Goal: Information Seeking & Learning: Check status

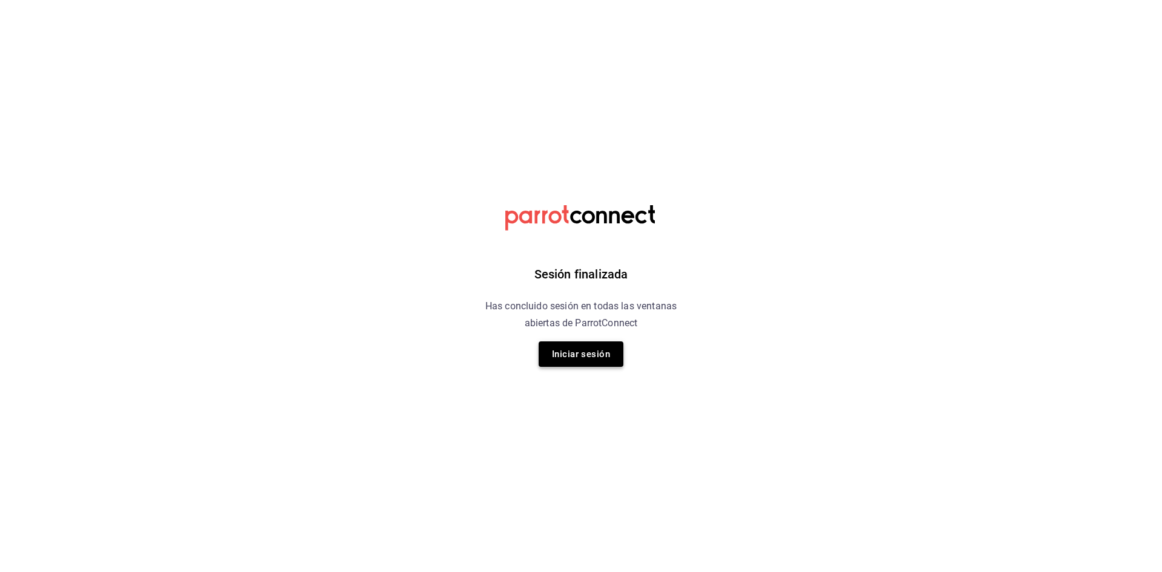
click at [580, 343] on button "Iniciar sesión" at bounding box center [581, 353] width 85 height 25
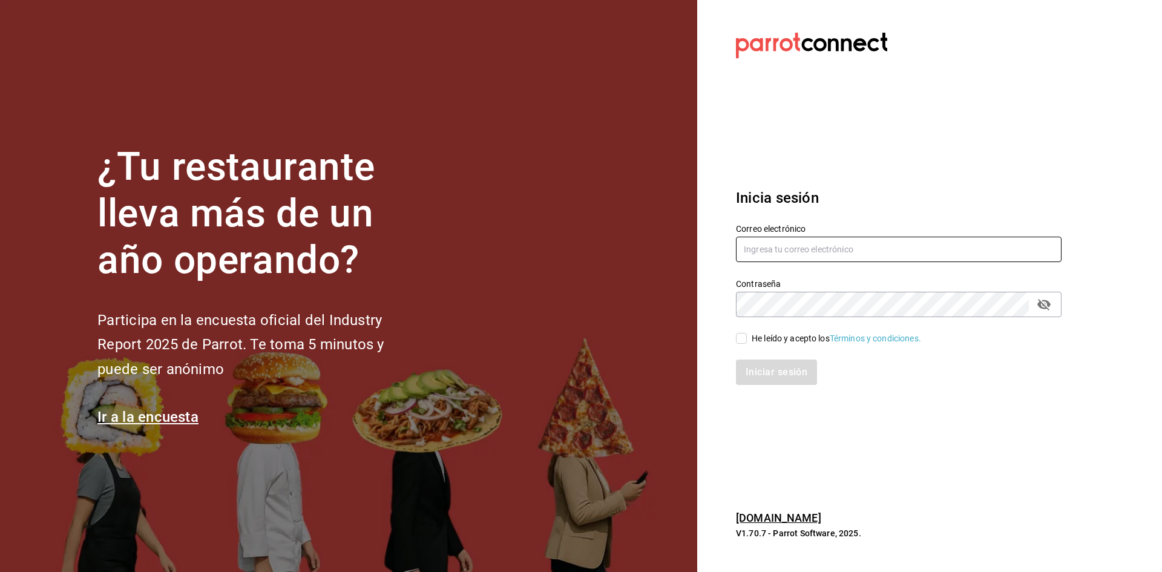
click at [830, 249] on input "text" at bounding box center [899, 249] width 326 height 25
type input "[EMAIL_ADDRESS][DOMAIN_NAME]"
click at [741, 344] on input "He leído y acepto los Términos y condiciones." at bounding box center [741, 338] width 11 height 11
checkbox input "true"
click at [754, 385] on div "Inicia sesión Correo electrónico [EMAIL_ADDRESS][DOMAIN_NAME] Contraseña Contra…" at bounding box center [899, 285] width 326 height 227
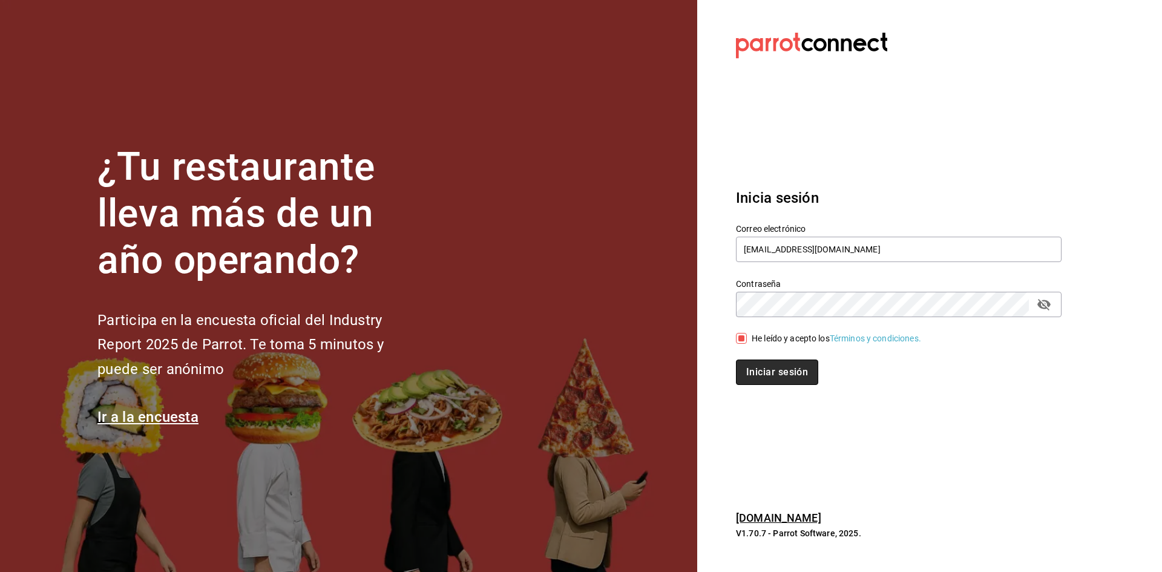
click at [754, 372] on button "Iniciar sesión" at bounding box center [777, 371] width 82 height 25
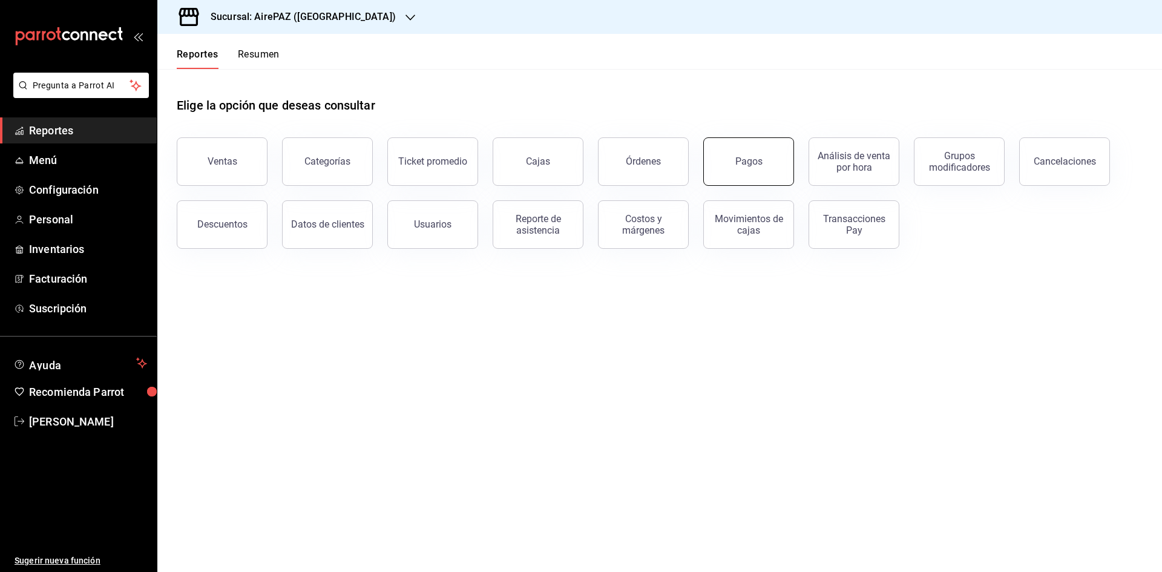
click at [755, 154] on button "Pagos" at bounding box center [748, 161] width 91 height 48
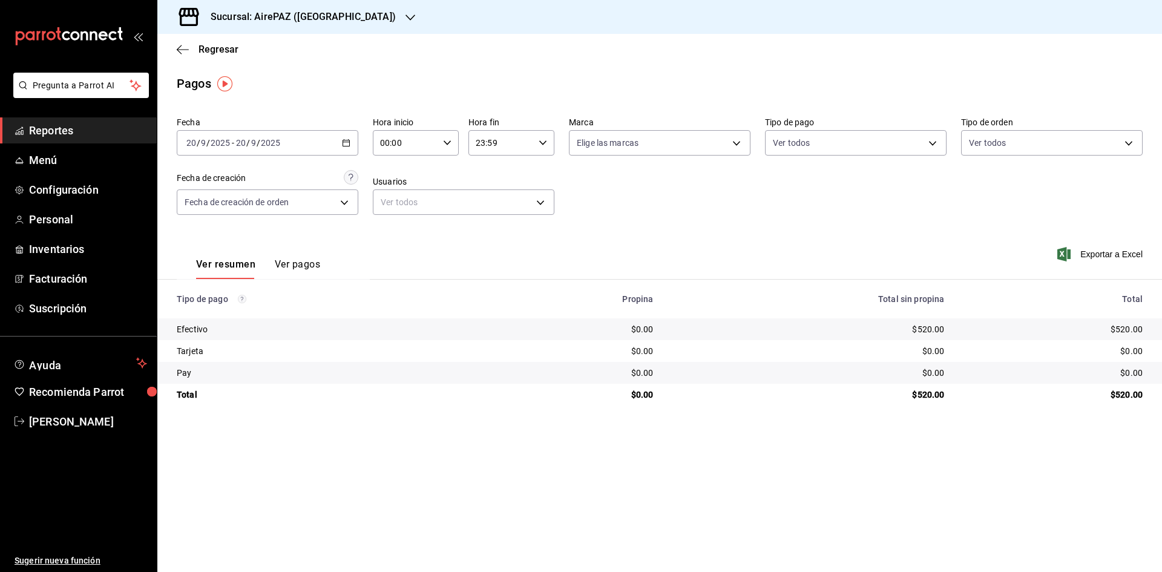
click at [349, 140] on \(Stroke\) "button" at bounding box center [346, 143] width 7 height 7
click at [201, 326] on li "Rango de fechas" at bounding box center [233, 315] width 113 height 27
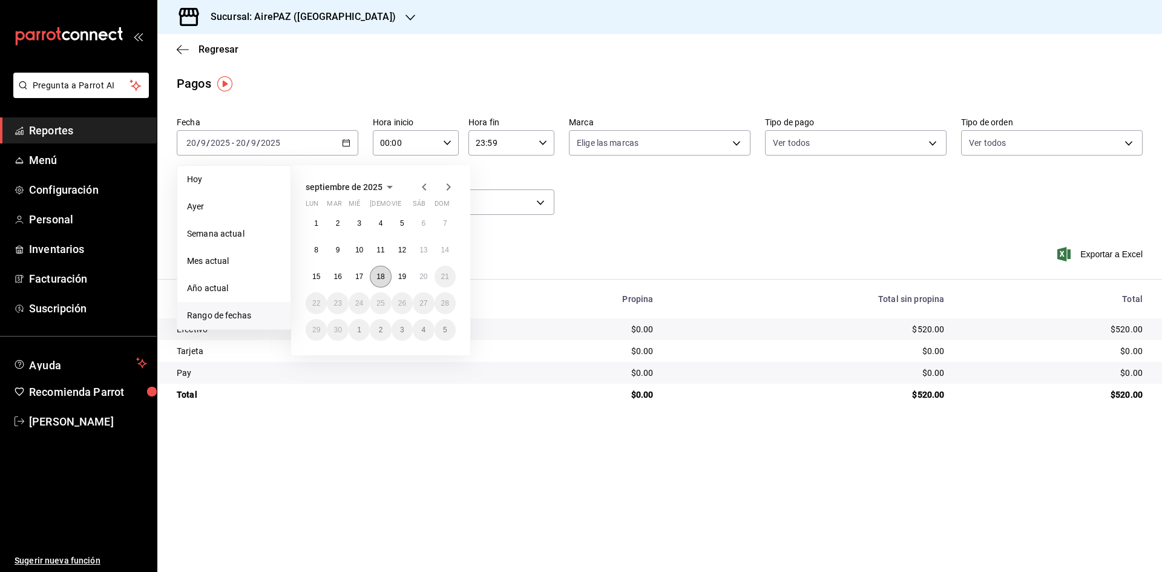
click at [377, 276] on abbr "18" at bounding box center [380, 276] width 8 height 8
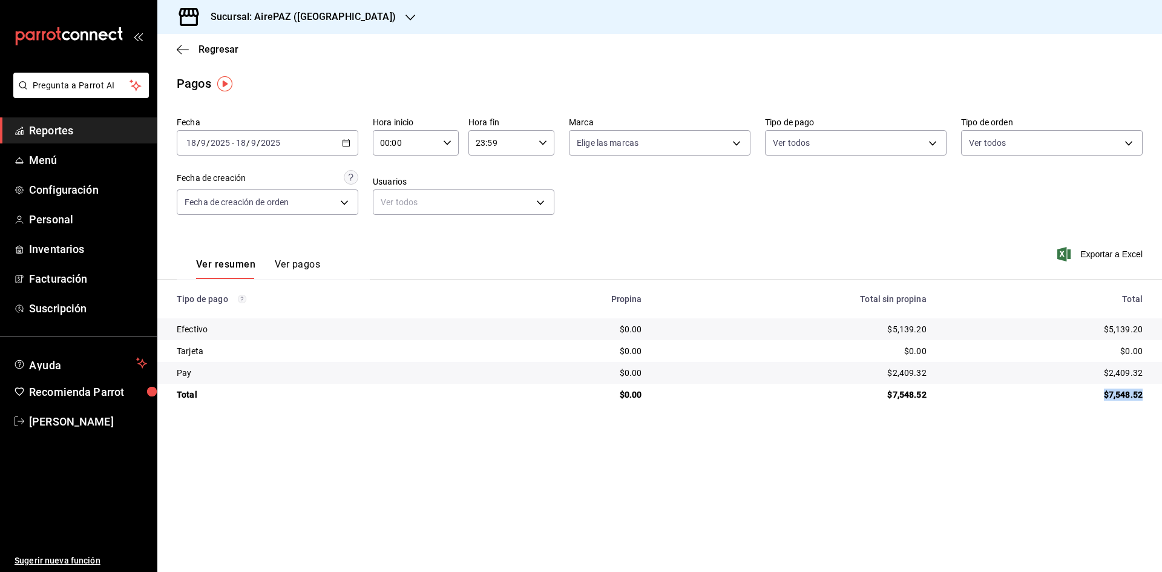
drag, startPoint x: 1104, startPoint y: 389, endPoint x: 1157, endPoint y: 391, distance: 53.3
click at [1157, 391] on td "$7,548.52" at bounding box center [1049, 395] width 226 height 22
copy div "$7,548.52"
drag, startPoint x: 1100, startPoint y: 329, endPoint x: 1146, endPoint y: 336, distance: 46.6
click at [1151, 334] on td "$5,139.20" at bounding box center [1049, 329] width 226 height 22
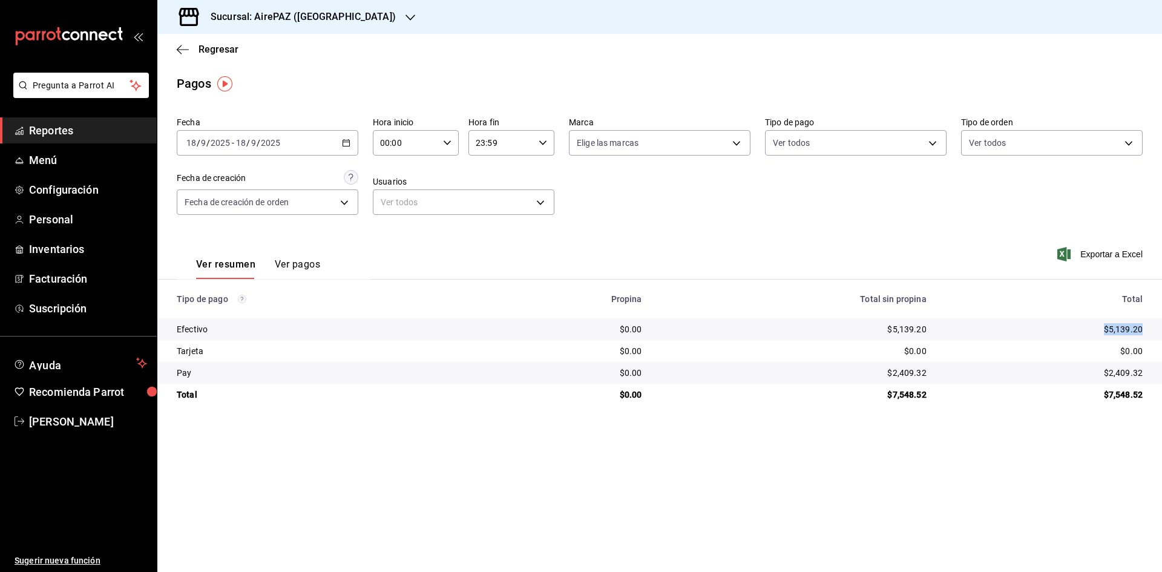
copy div "$5,139.20"
drag, startPoint x: 1104, startPoint y: 375, endPoint x: 1150, endPoint y: 375, distance: 46.0
click at [1150, 375] on td "$2,409.32" at bounding box center [1049, 373] width 226 height 22
copy div "$2,409.32"
click at [346, 144] on icon "button" at bounding box center [346, 143] width 8 height 8
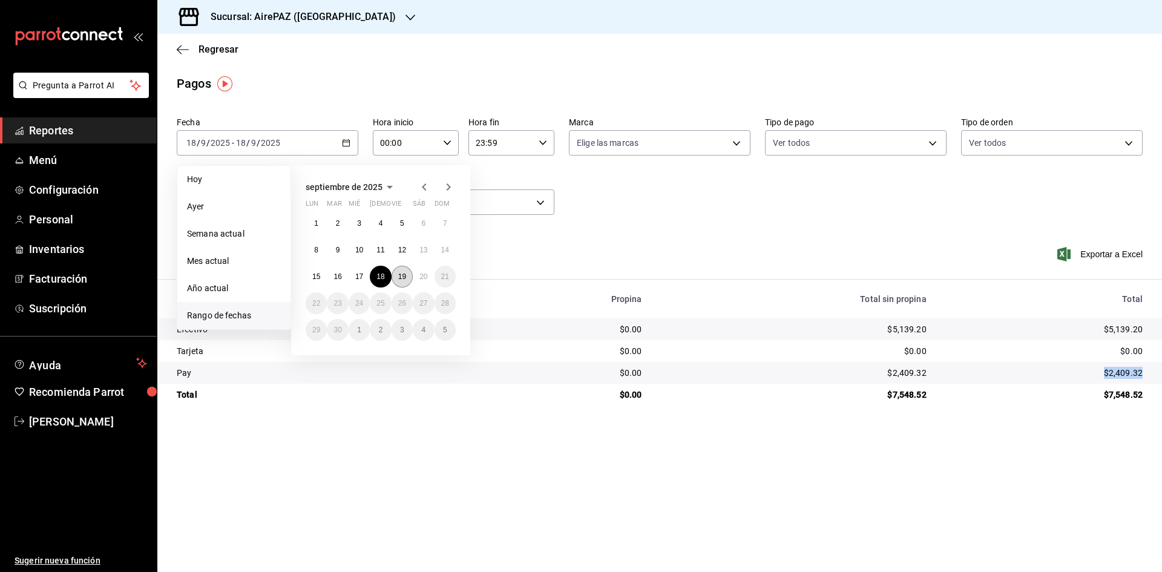
click at [405, 281] on button "19" at bounding box center [402, 277] width 21 height 22
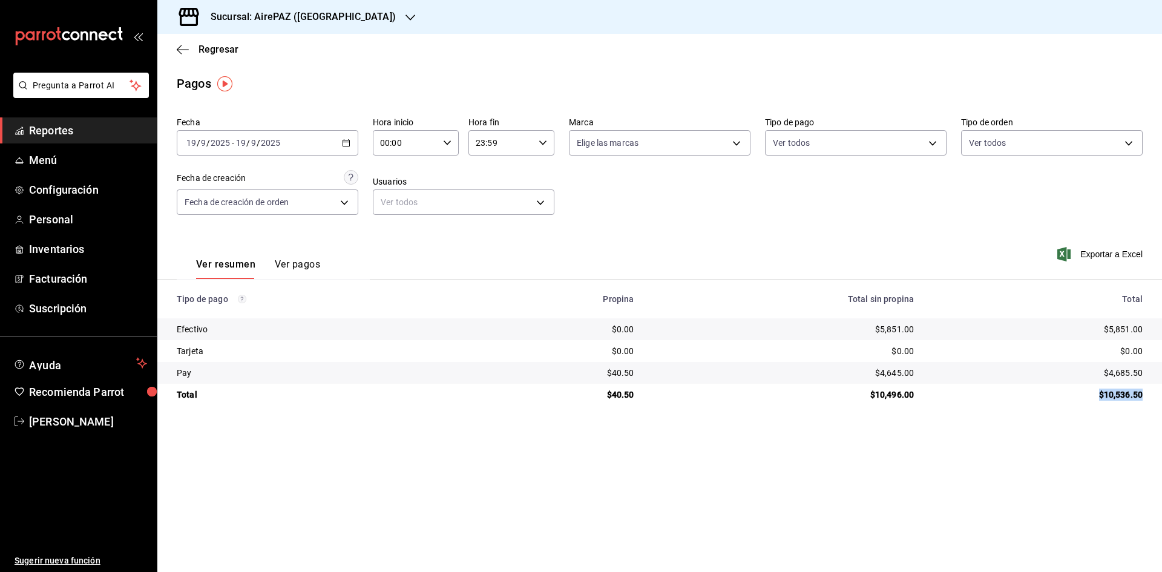
drag, startPoint x: 1100, startPoint y: 395, endPoint x: 1146, endPoint y: 396, distance: 46.0
click at [1146, 396] on td "$10,536.50" at bounding box center [1042, 395] width 238 height 22
copy div "$10,536.50"
drag, startPoint x: 1095, startPoint y: 327, endPoint x: 1143, endPoint y: 330, distance: 48.5
click at [1143, 330] on td "$5,851.00" at bounding box center [1042, 329] width 238 height 22
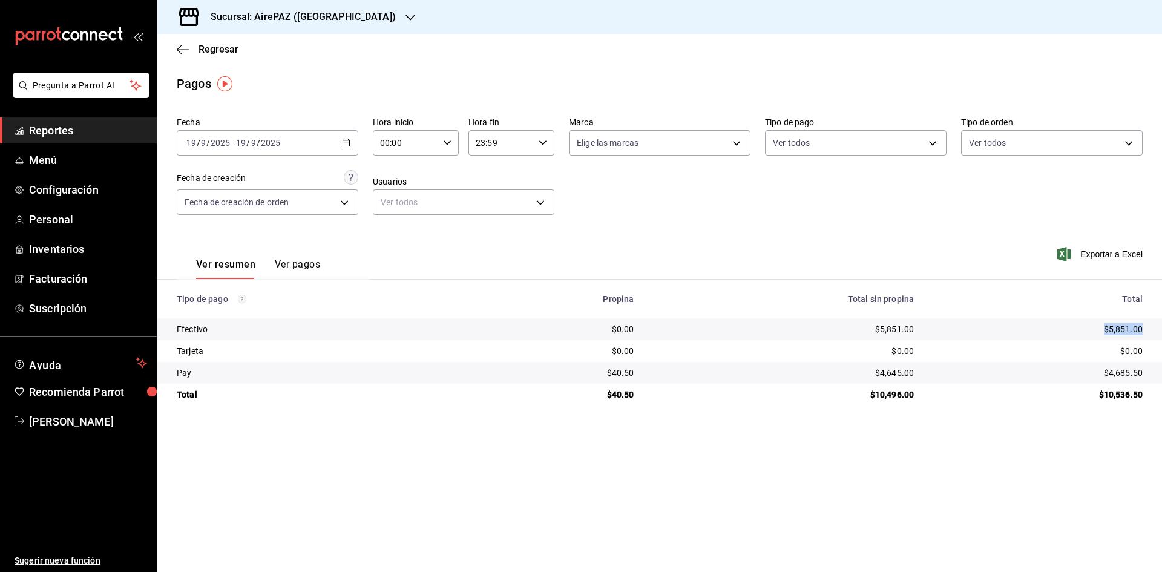
copy div "$5,851.00"
drag, startPoint x: 1098, startPoint y: 369, endPoint x: 1147, endPoint y: 374, distance: 49.3
click at [1147, 374] on td "$4,685.50" at bounding box center [1042, 373] width 238 height 22
copy div "$4,685.50"
click at [347, 142] on \(Stroke\) "button" at bounding box center [346, 142] width 7 height 1
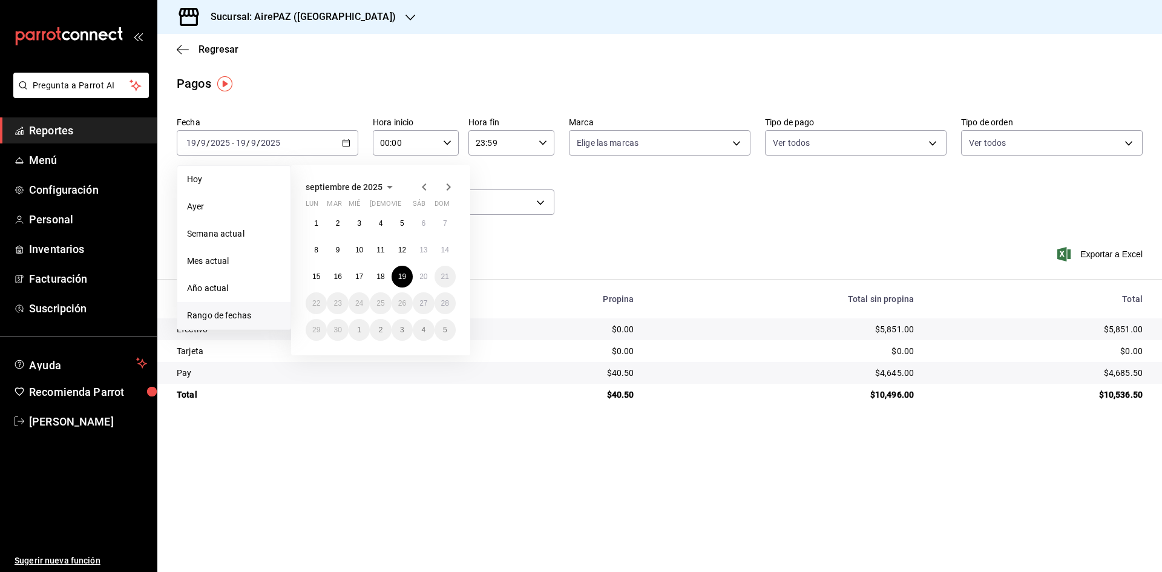
click at [341, 16] on div "Sucursal: AirePAZ (La Feria)" at bounding box center [293, 17] width 253 height 34
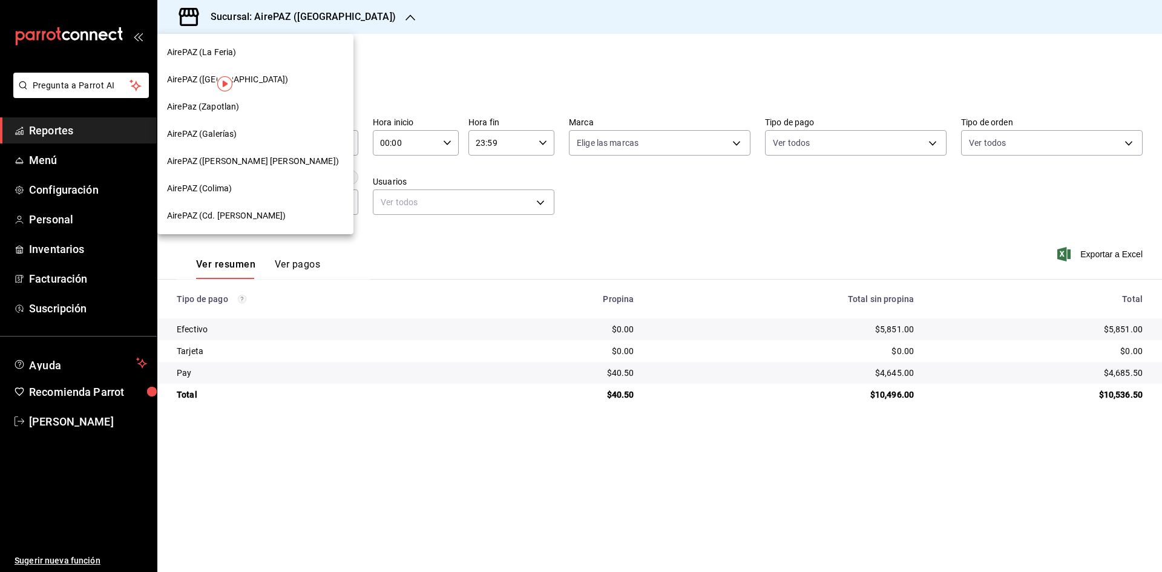
click at [220, 107] on span "AirePaz (Zapotlan)" at bounding box center [203, 106] width 72 height 13
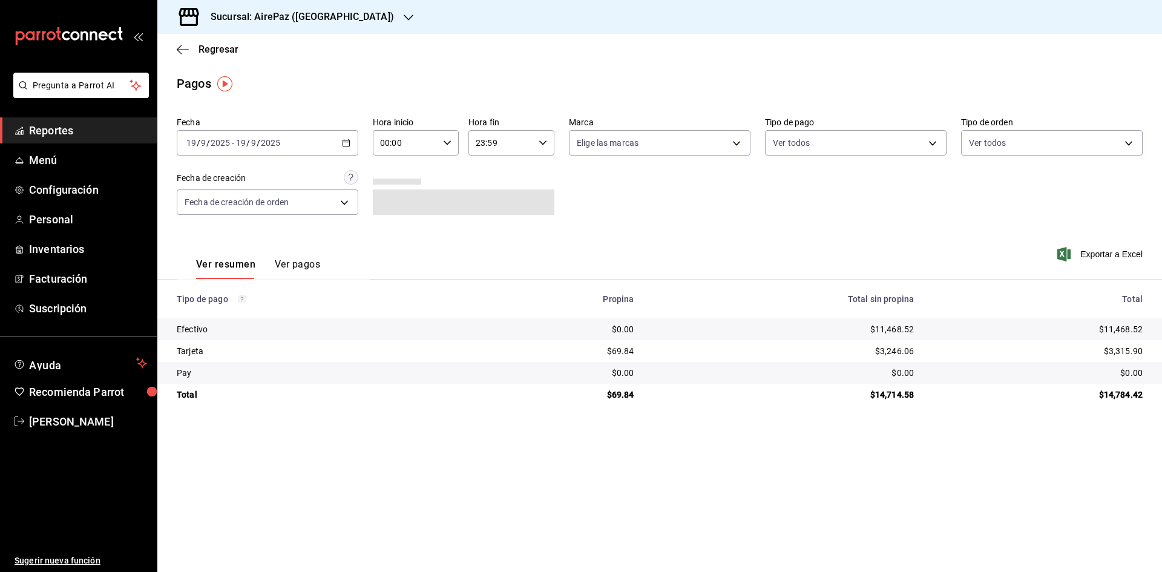
click at [349, 142] on icon "button" at bounding box center [346, 143] width 8 height 8
click at [263, 323] on li "Rango de fechas" at bounding box center [233, 315] width 113 height 27
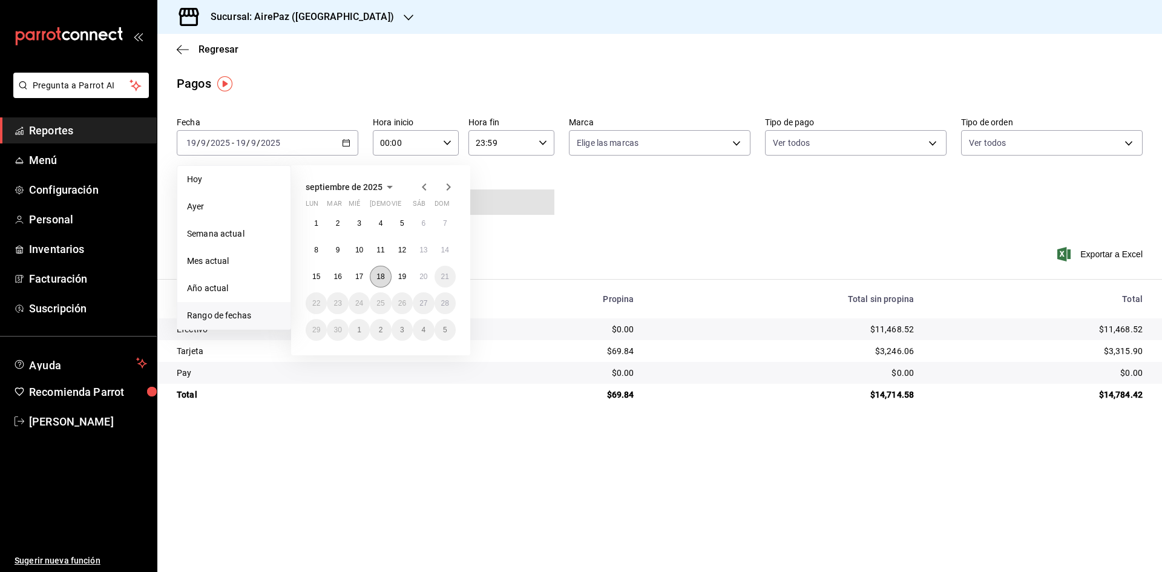
click at [387, 283] on button "18" at bounding box center [380, 277] width 21 height 22
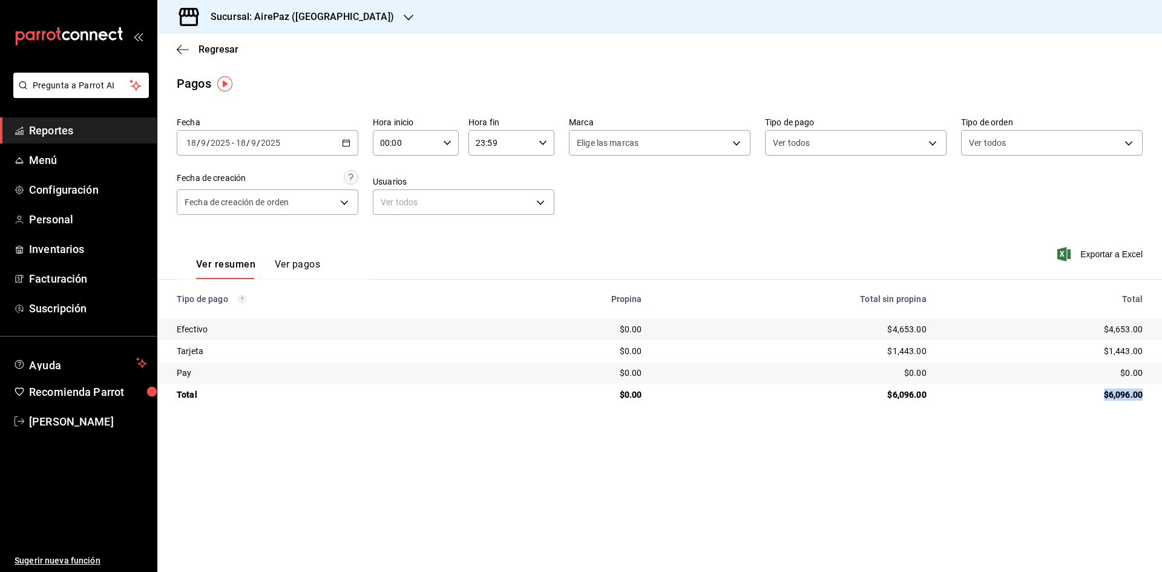
drag, startPoint x: 1104, startPoint y: 393, endPoint x: 1149, endPoint y: 396, distance: 44.3
click at [1149, 396] on td "$6,096.00" at bounding box center [1049, 395] width 226 height 22
copy div "$6,096.00"
drag, startPoint x: 1093, startPoint y: 328, endPoint x: 1143, endPoint y: 332, distance: 49.8
click at [1143, 332] on td "$4,653.00" at bounding box center [1049, 329] width 226 height 22
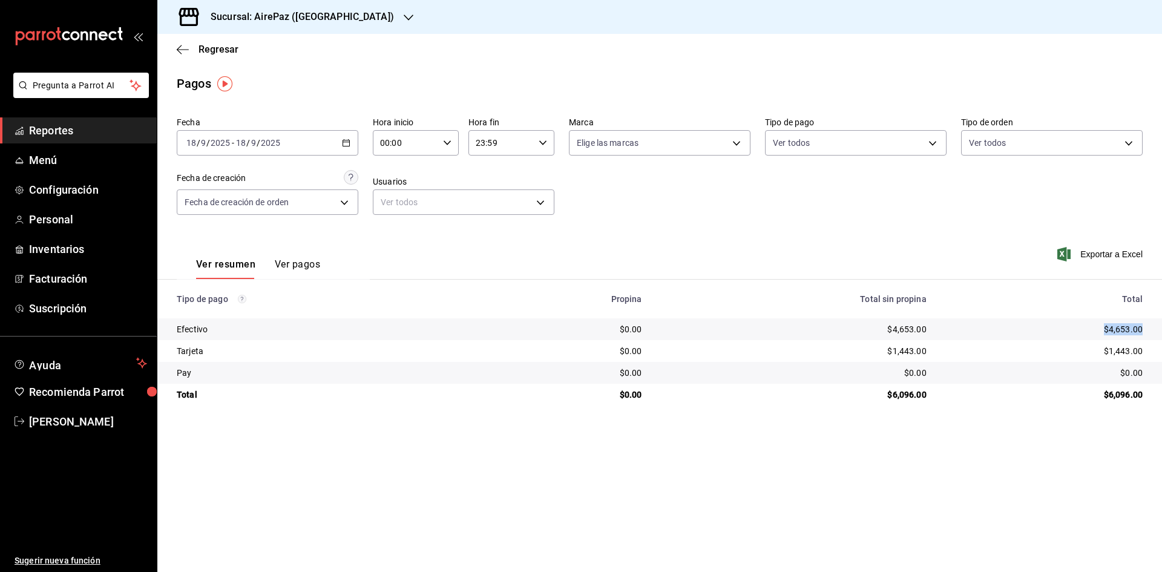
copy div "$4,653.00"
drag, startPoint x: 1106, startPoint y: 349, endPoint x: 1145, endPoint y: 359, distance: 40.1
click at [1145, 359] on td "$1,443.00" at bounding box center [1049, 351] width 226 height 22
copy div "$1,443.00"
click at [347, 141] on icon "button" at bounding box center [346, 143] width 8 height 8
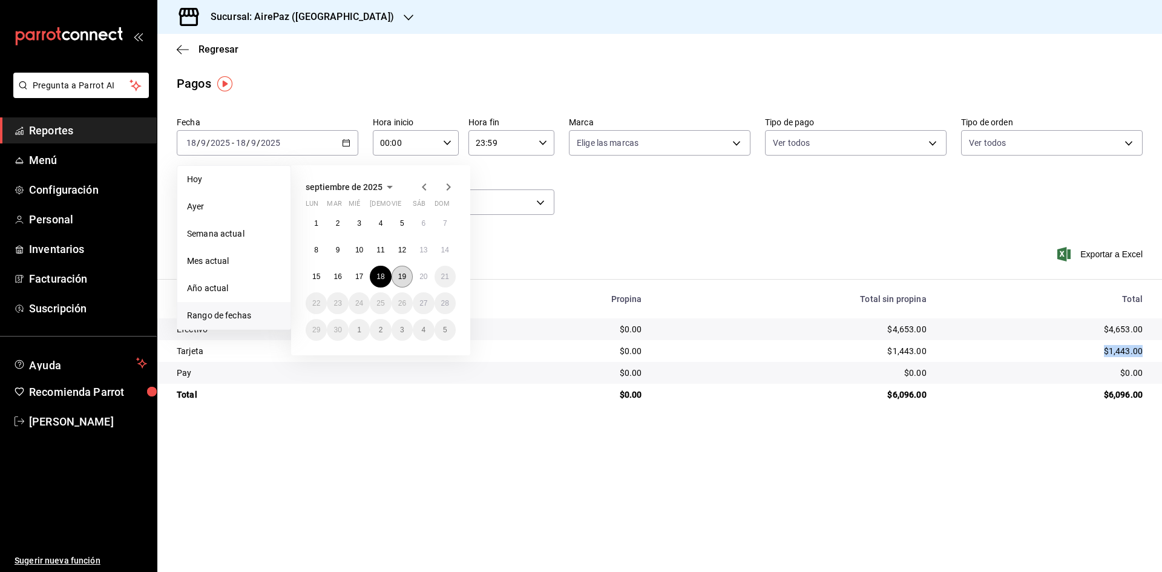
click at [407, 276] on button "19" at bounding box center [402, 277] width 21 height 22
click at [407, 275] on button "19" at bounding box center [402, 277] width 21 height 22
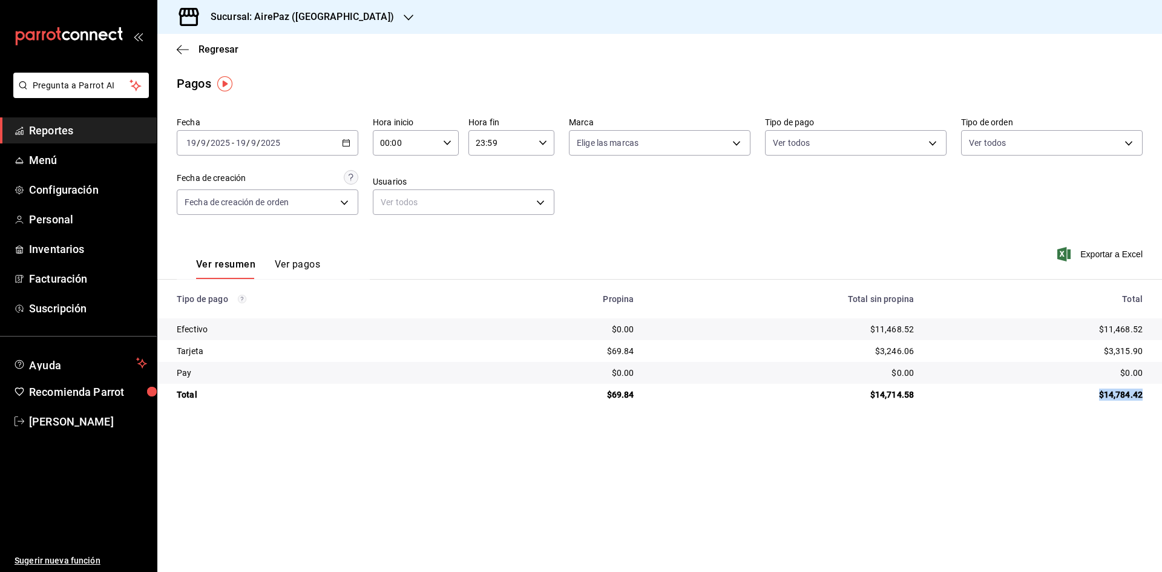
drag, startPoint x: 1098, startPoint y: 395, endPoint x: 1154, endPoint y: 404, distance: 56.4
click at [1154, 404] on td "$14,784.42" at bounding box center [1042, 395] width 238 height 22
copy div "$14,784.42"
drag, startPoint x: 1096, startPoint y: 327, endPoint x: 1150, endPoint y: 335, distance: 54.5
click at [1150, 335] on td "$11,468.52" at bounding box center [1042, 329] width 238 height 22
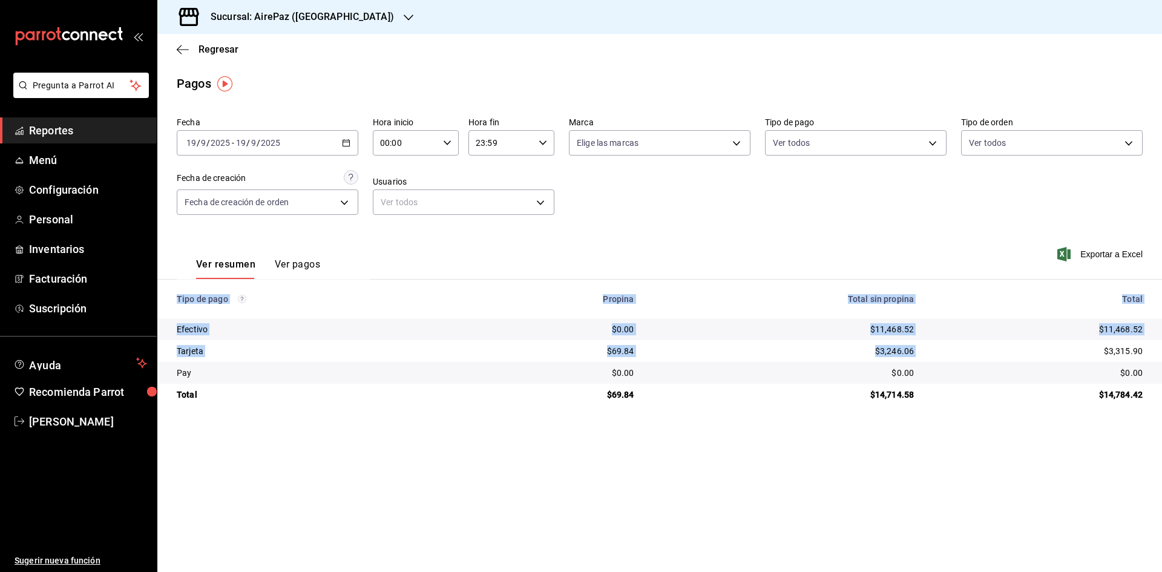
drag, startPoint x: 1104, startPoint y: 355, endPoint x: 1169, endPoint y: 350, distance: 64.3
click at [1161, 350] on html "Pregunta a Parrot AI Reportes Menú Configuración Personal Inventarios Facturaci…" at bounding box center [581, 286] width 1162 height 572
click at [1095, 352] on div "$3,315.90" at bounding box center [1037, 351] width 209 height 12
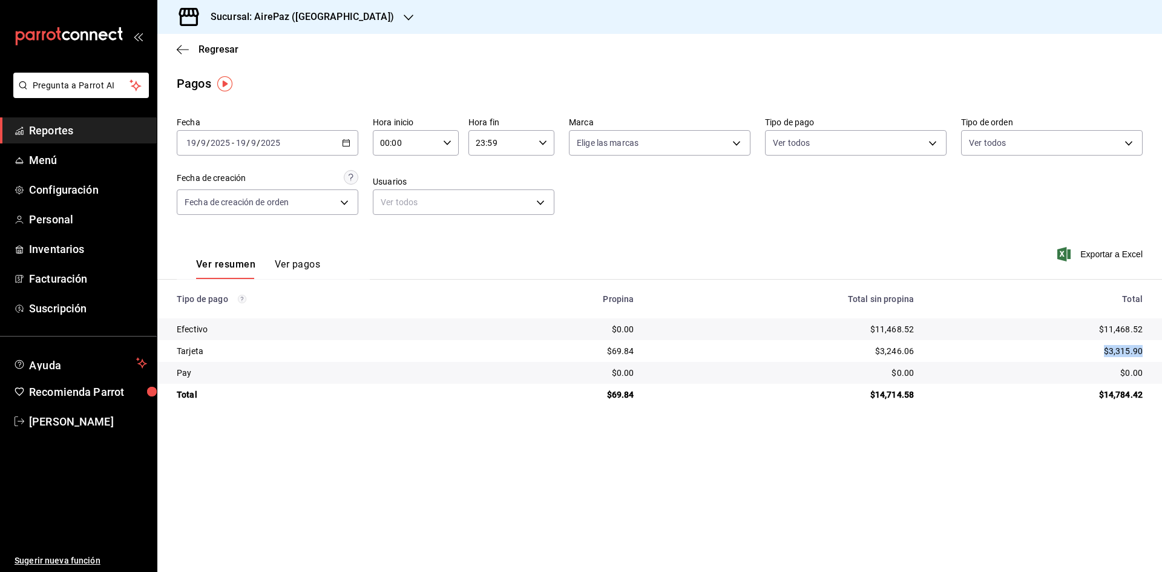
drag, startPoint x: 1095, startPoint y: 346, endPoint x: 1147, endPoint y: 350, distance: 51.6
click at [1147, 350] on td "$3,315.90" at bounding box center [1042, 351] width 238 height 22
click at [404, 14] on icon "button" at bounding box center [409, 18] width 10 height 10
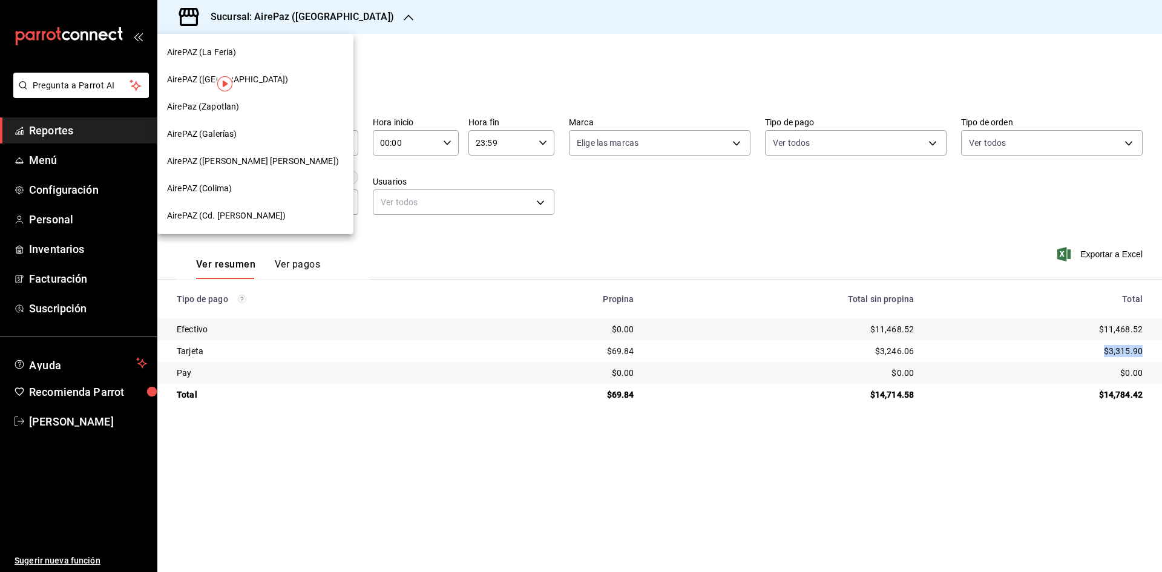
click at [221, 219] on span "AirePAZ (Cd. Guzmán)" at bounding box center [226, 215] width 119 height 13
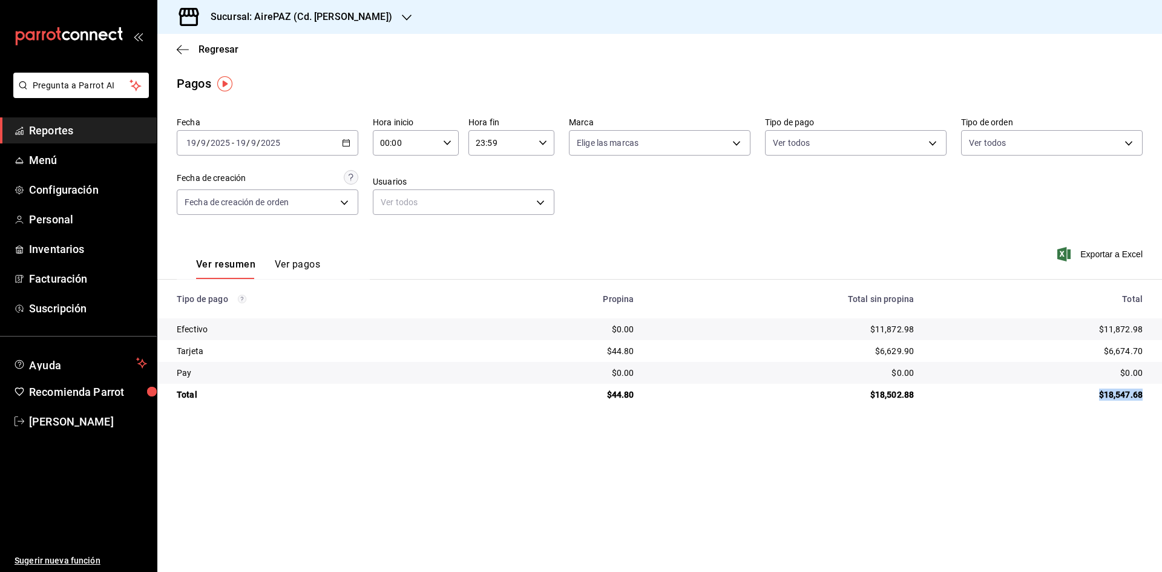
drag, startPoint x: 1098, startPoint y: 393, endPoint x: 1146, endPoint y: 392, distance: 47.2
click at [1146, 392] on td "$18,547.68" at bounding box center [1042, 395] width 238 height 22
drag, startPoint x: 1105, startPoint y: 325, endPoint x: 1143, endPoint y: 329, distance: 38.3
click at [1143, 329] on td "$11,872.98" at bounding box center [1042, 329] width 238 height 22
drag, startPoint x: 1101, startPoint y: 351, endPoint x: 1156, endPoint y: 359, distance: 55.1
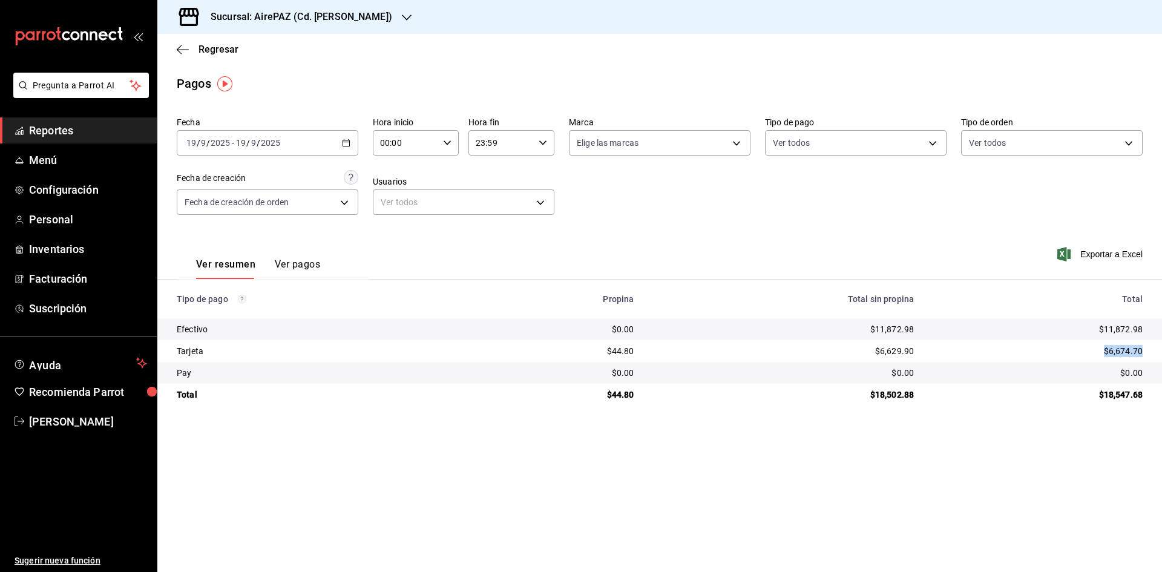
click at [1156, 359] on td "$6,674.70" at bounding box center [1042, 351] width 238 height 22
click at [342, 143] on icon "button" at bounding box center [346, 143] width 8 height 8
click at [225, 310] on li "Rango de fechas" at bounding box center [233, 315] width 113 height 27
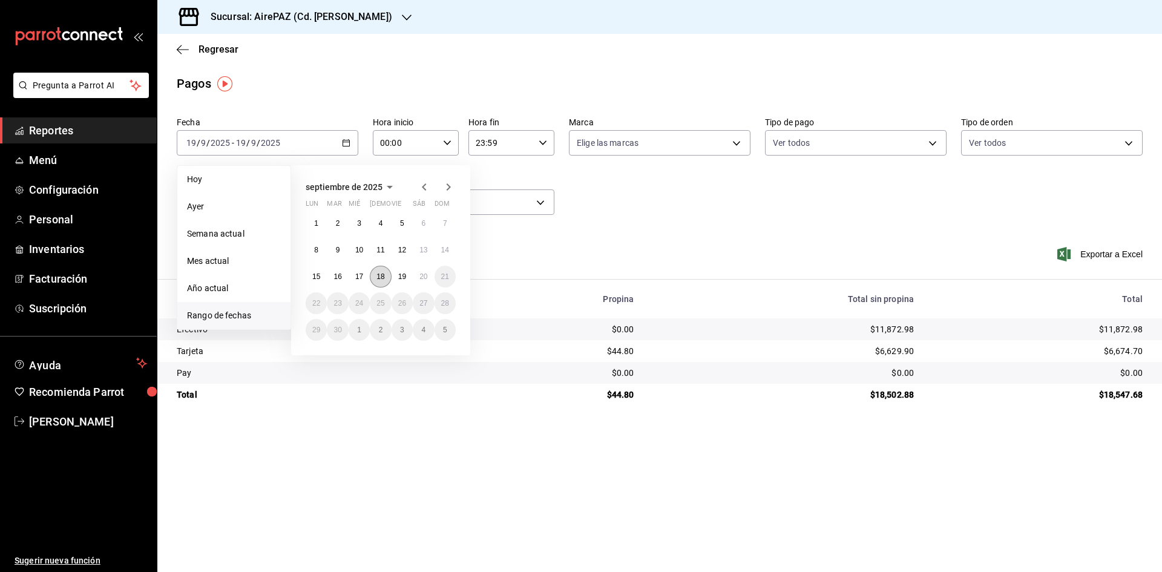
click at [382, 280] on abbr "18" at bounding box center [380, 276] width 8 height 8
click at [381, 275] on abbr "18" at bounding box center [380, 276] width 8 height 8
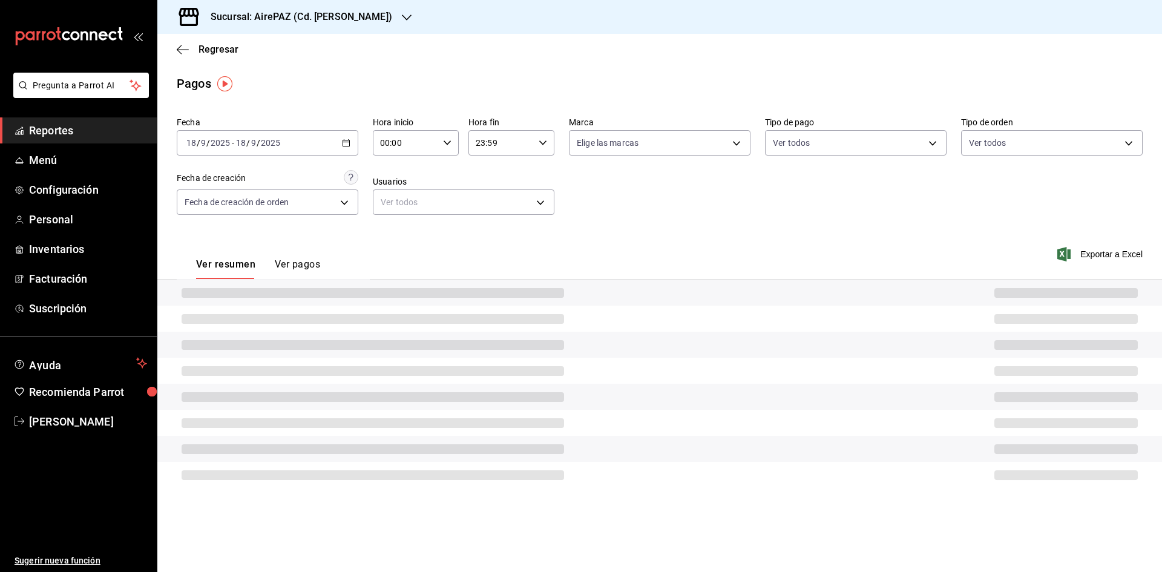
click at [381, 275] on div "Ver resumen Ver pagos Exportar a Excel" at bounding box center [659, 261] width 1005 height 64
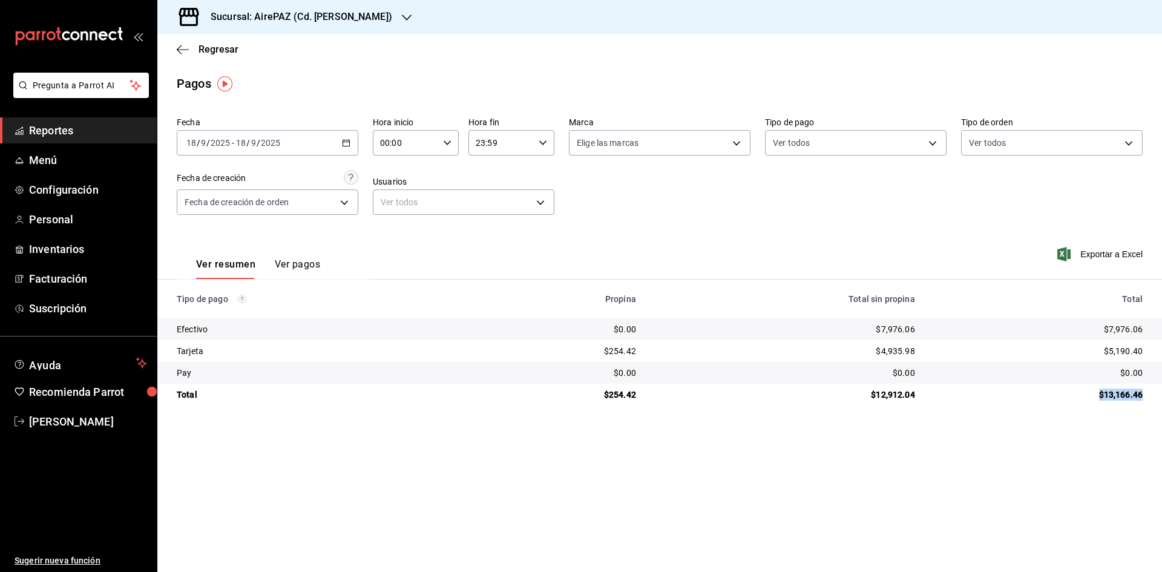
drag, startPoint x: 1096, startPoint y: 391, endPoint x: 1146, endPoint y: 391, distance: 50.2
click at [1146, 391] on td "$13,166.46" at bounding box center [1043, 395] width 237 height 22
drag, startPoint x: 1104, startPoint y: 324, endPoint x: 1146, endPoint y: 328, distance: 41.3
click at [1146, 328] on td "$7,976.06" at bounding box center [1043, 329] width 237 height 22
drag, startPoint x: 1097, startPoint y: 351, endPoint x: 1152, endPoint y: 352, distance: 55.7
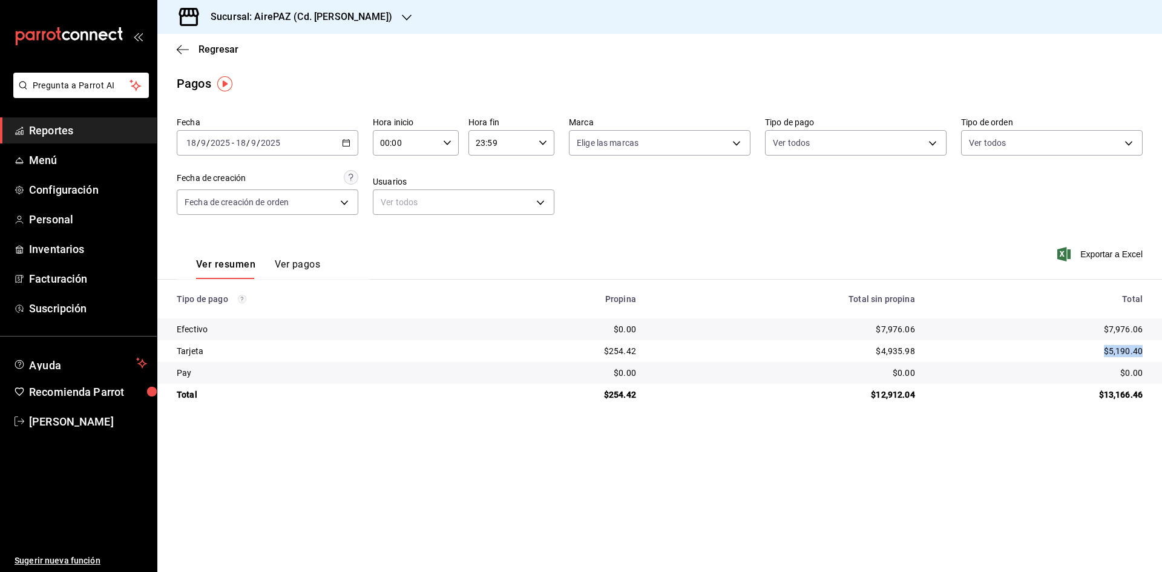
click at [1152, 352] on td "$5,190.40" at bounding box center [1043, 351] width 237 height 22
click at [1089, 365] on td "$0.00" at bounding box center [1043, 373] width 237 height 22
drag, startPoint x: 1105, startPoint y: 345, endPoint x: 1147, endPoint y: 355, distance: 42.9
click at [1147, 355] on td "$5,190.40" at bounding box center [1043, 351] width 237 height 22
click at [350, 135] on div "2025-09-18 18 / 9 / 2025 - 2025-09-18 18 / 9 / 2025" at bounding box center [268, 142] width 182 height 25
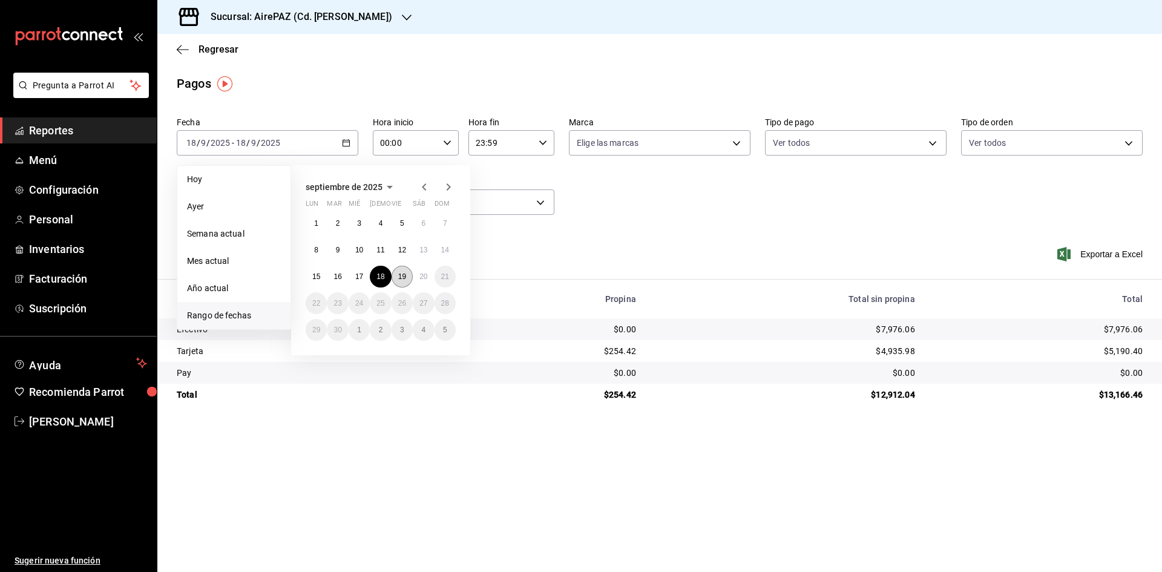
click at [395, 271] on button "19" at bounding box center [402, 277] width 21 height 22
click at [404, 277] on abbr "19" at bounding box center [402, 276] width 8 height 8
click at [404, 277] on div "Ver resumen Ver pagos Exportar a Excel" at bounding box center [659, 261] width 1005 height 64
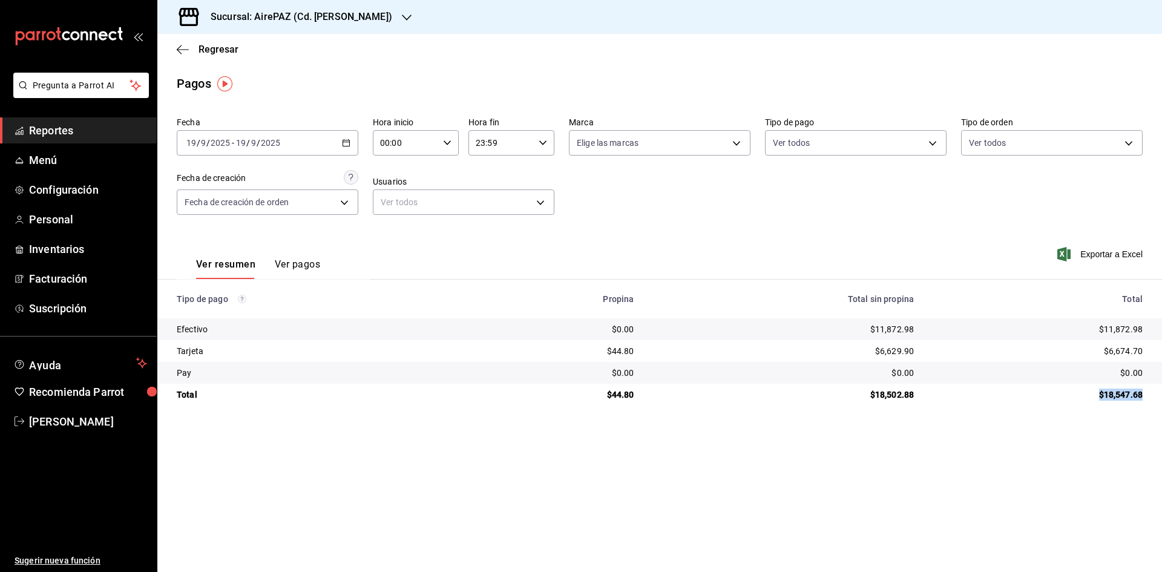
drag, startPoint x: 1096, startPoint y: 390, endPoint x: 1143, endPoint y: 398, distance: 47.9
click at [1143, 398] on td "$18,547.68" at bounding box center [1042, 395] width 238 height 22
drag, startPoint x: 1097, startPoint y: 332, endPoint x: 1149, endPoint y: 332, distance: 52.0
click at [1149, 332] on td "$11,872.98" at bounding box center [1042, 329] width 238 height 22
drag, startPoint x: 1106, startPoint y: 350, endPoint x: 1161, endPoint y: 352, distance: 54.5
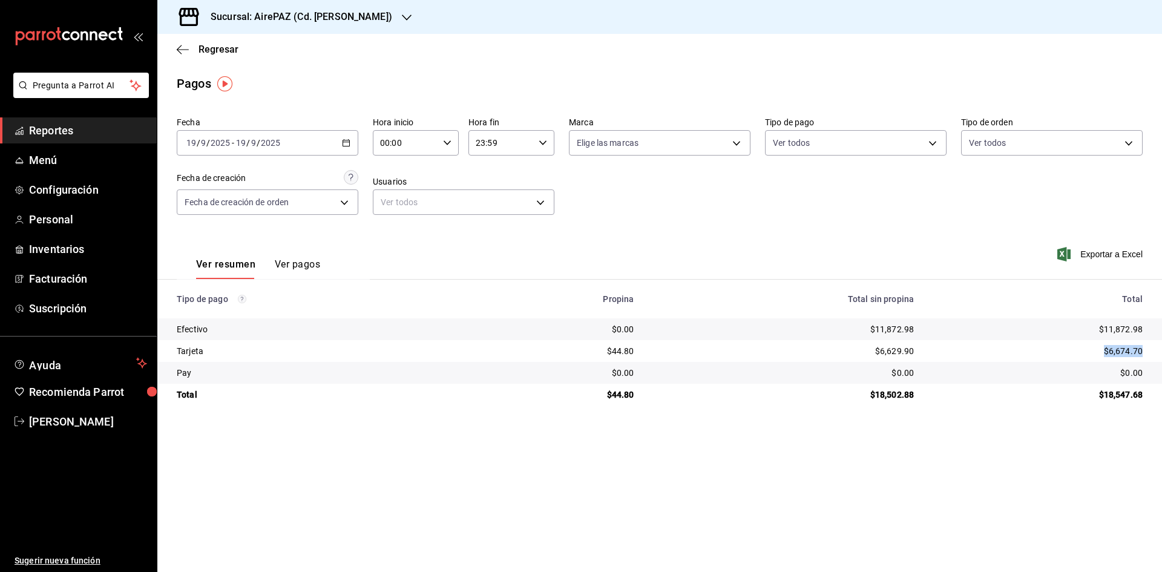
click at [1153, 352] on td "$6,674.70" at bounding box center [1042, 351] width 238 height 22
click at [341, 136] on div "2025-09-19 19 / 9 / 2025 - 2025-09-19 19 / 9 / 2025" at bounding box center [268, 142] width 182 height 25
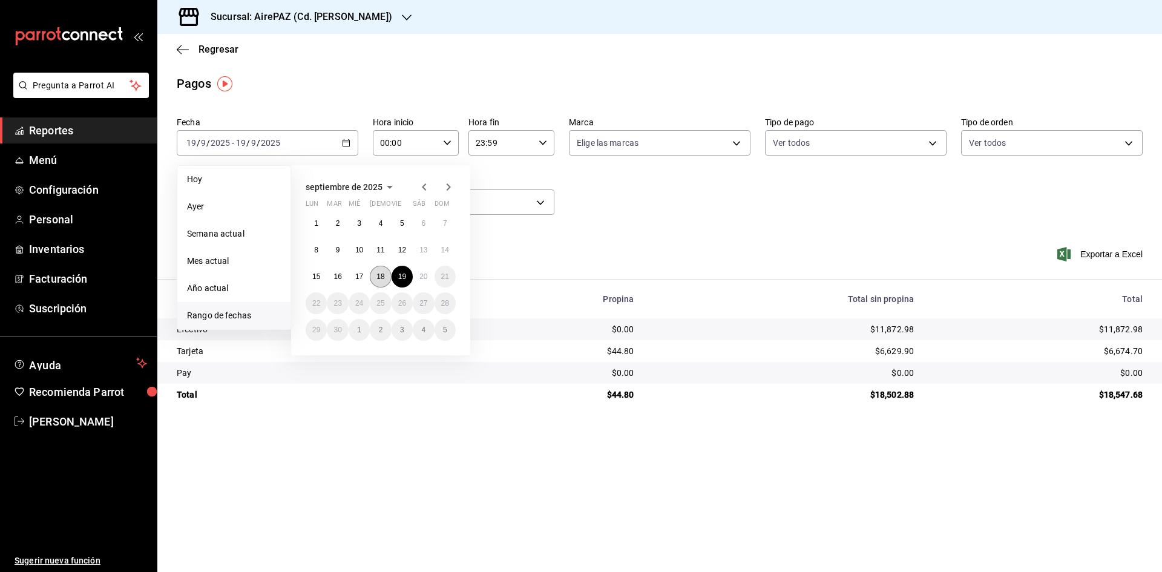
click at [378, 281] on button "18" at bounding box center [380, 277] width 21 height 22
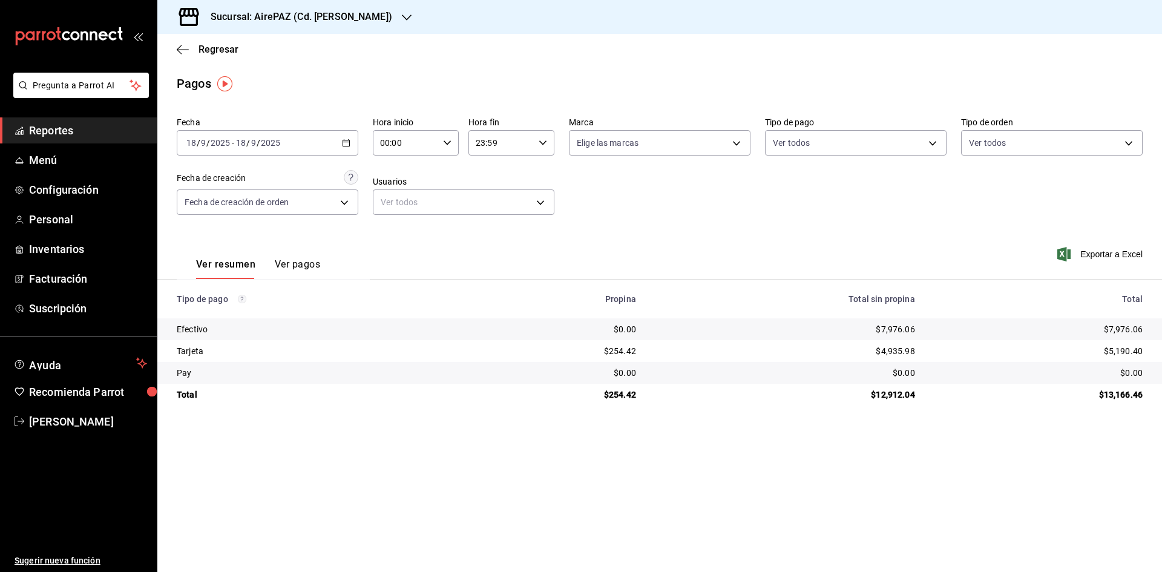
click at [402, 16] on icon "button" at bounding box center [407, 18] width 10 height 10
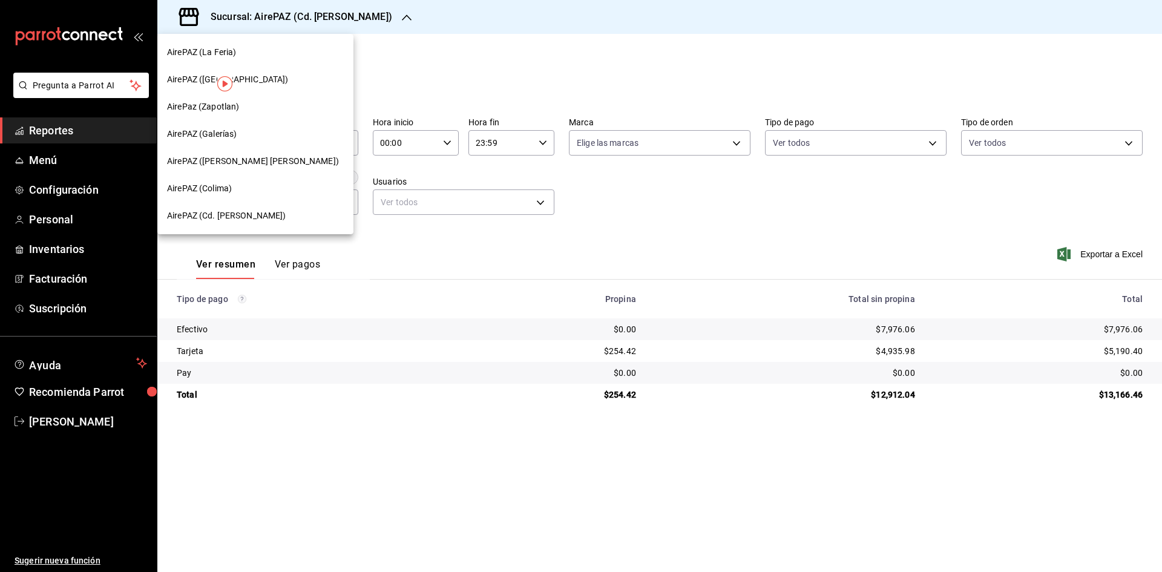
click at [272, 135] on div "AirePAZ (Galerías)" at bounding box center [255, 134] width 177 height 13
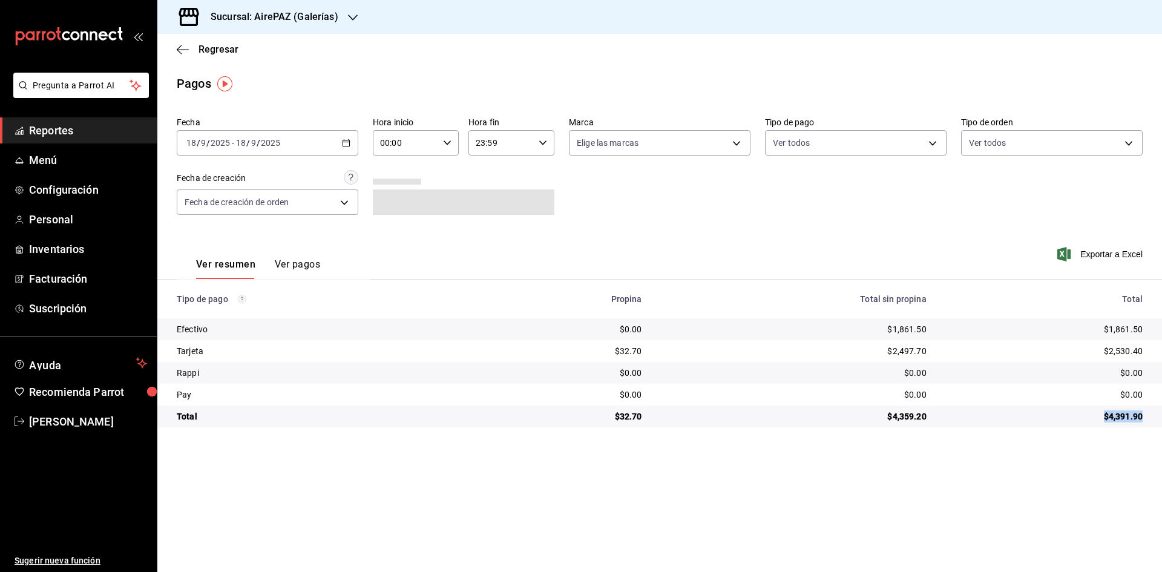
drag, startPoint x: 1098, startPoint y: 413, endPoint x: 1151, endPoint y: 419, distance: 53.1
click at [1152, 419] on td "$4,391.90" at bounding box center [1049, 416] width 226 height 22
drag, startPoint x: 1100, startPoint y: 324, endPoint x: 1152, endPoint y: 329, distance: 52.8
click at [1152, 329] on td "$1,861.50" at bounding box center [1049, 329] width 226 height 22
drag, startPoint x: 1101, startPoint y: 351, endPoint x: 1141, endPoint y: 353, distance: 40.0
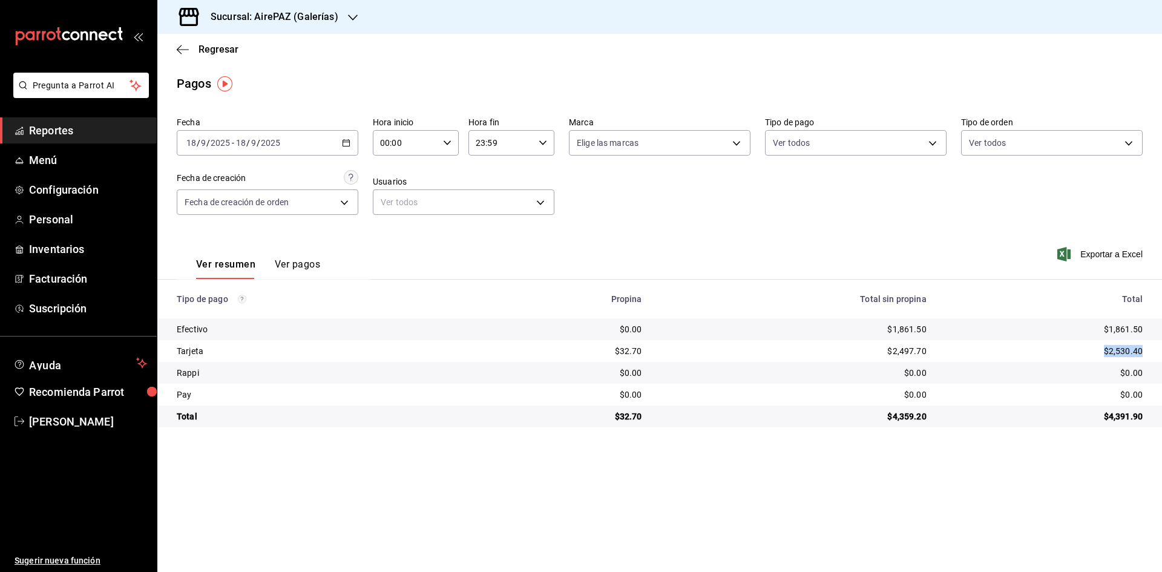
click at [1141, 353] on div "$2,530.40" at bounding box center [1044, 351] width 197 height 12
click at [340, 137] on div "2025-09-18 18 / 9 / 2025 - 2025-09-18 18 / 9 / 2025" at bounding box center [268, 142] width 182 height 25
click at [241, 313] on span "Rango de fechas" at bounding box center [234, 315] width 94 height 13
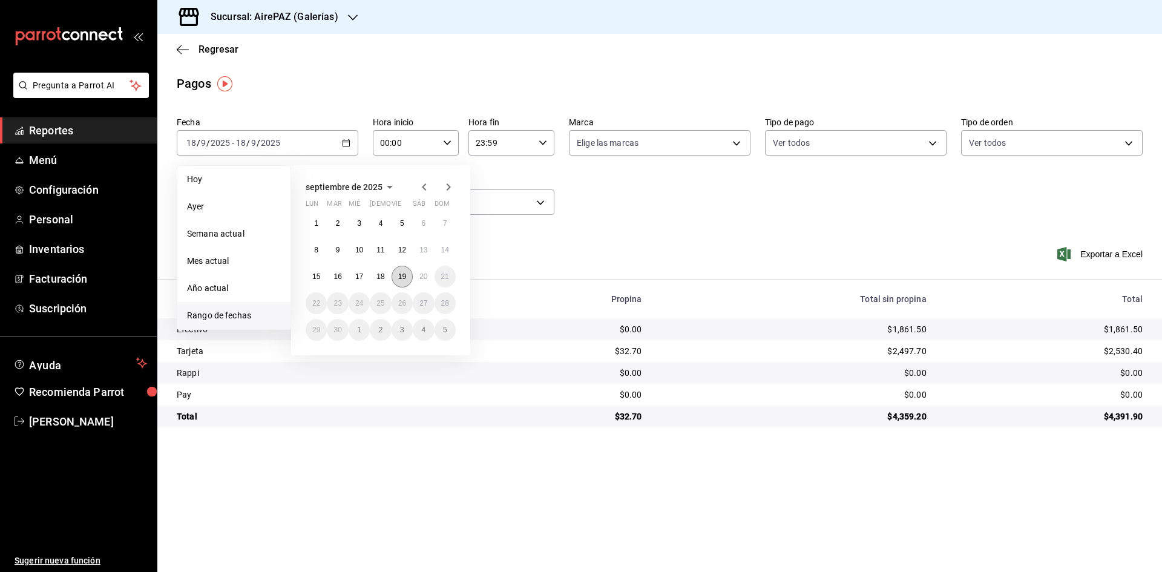
click at [410, 276] on button "19" at bounding box center [402, 277] width 21 height 22
click at [410, 275] on button "19" at bounding box center [402, 277] width 21 height 22
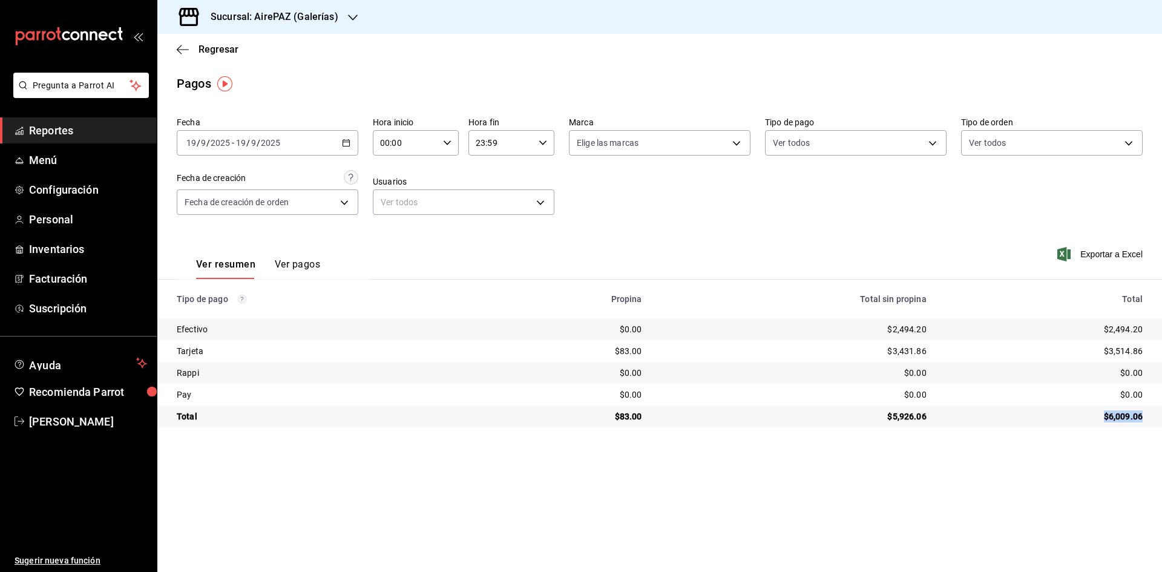
drag, startPoint x: 1106, startPoint y: 415, endPoint x: 1153, endPoint y: 416, distance: 47.2
click at [1153, 416] on td "$6,009.06" at bounding box center [1049, 416] width 226 height 22
drag, startPoint x: 1103, startPoint y: 327, endPoint x: 1156, endPoint y: 332, distance: 53.4
click at [1156, 332] on td "$2,494.20" at bounding box center [1049, 329] width 226 height 22
drag, startPoint x: 1101, startPoint y: 344, endPoint x: 1149, endPoint y: 355, distance: 49.6
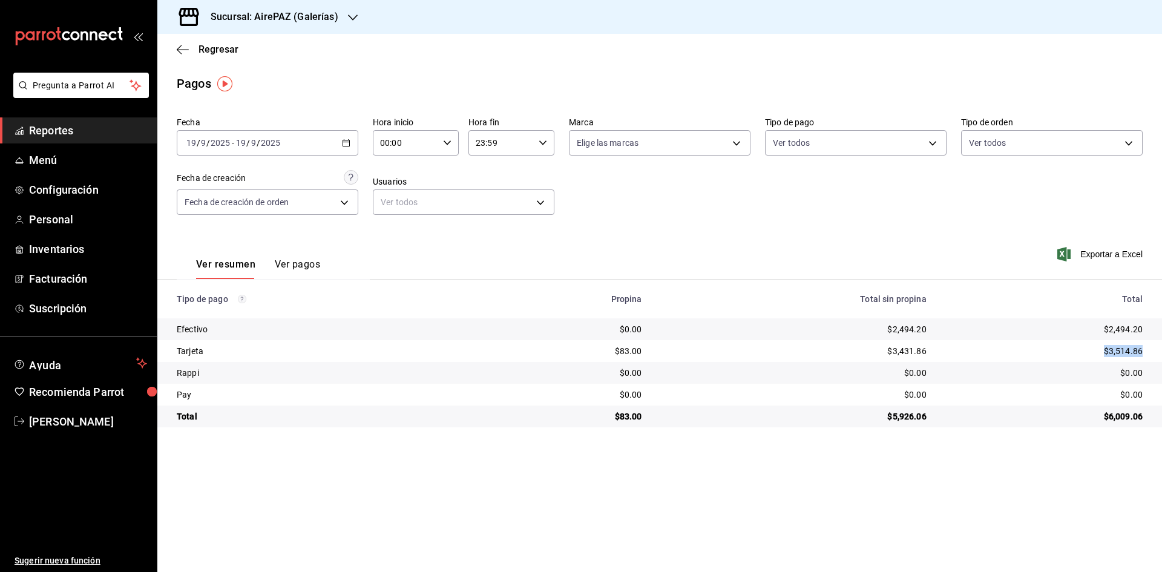
click at [1149, 355] on td "$3,514.86" at bounding box center [1049, 351] width 226 height 22
click at [343, 142] on div "2025-09-19 19 / 9 / 2025 - 2025-09-19 19 / 9 / 2025" at bounding box center [268, 142] width 182 height 25
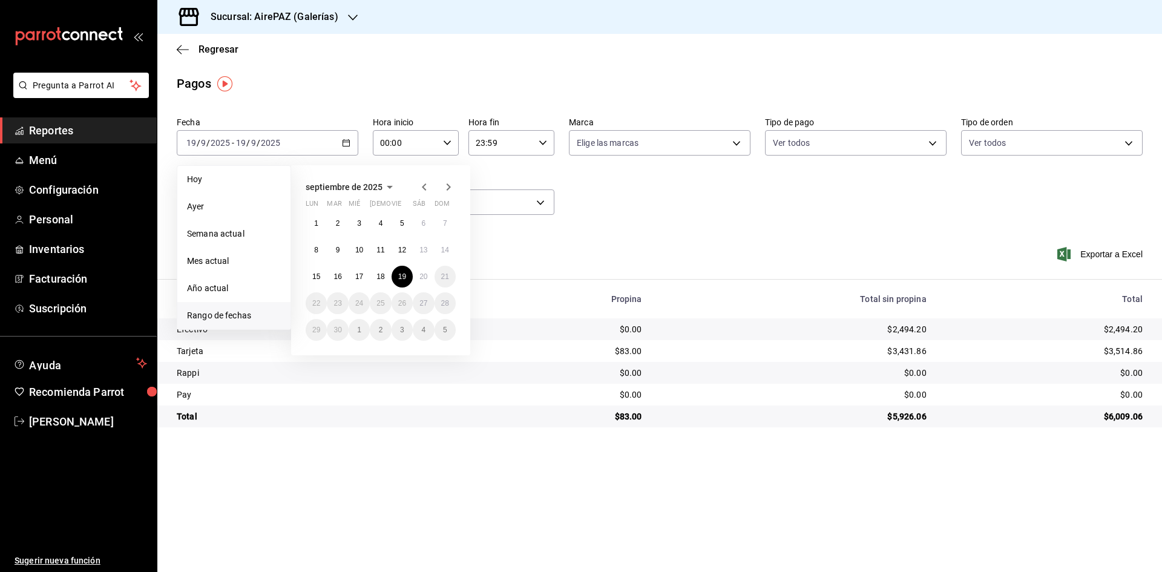
click at [343, 15] on div "Sucursal: AirePAZ (Galerías)" at bounding box center [264, 17] width 195 height 34
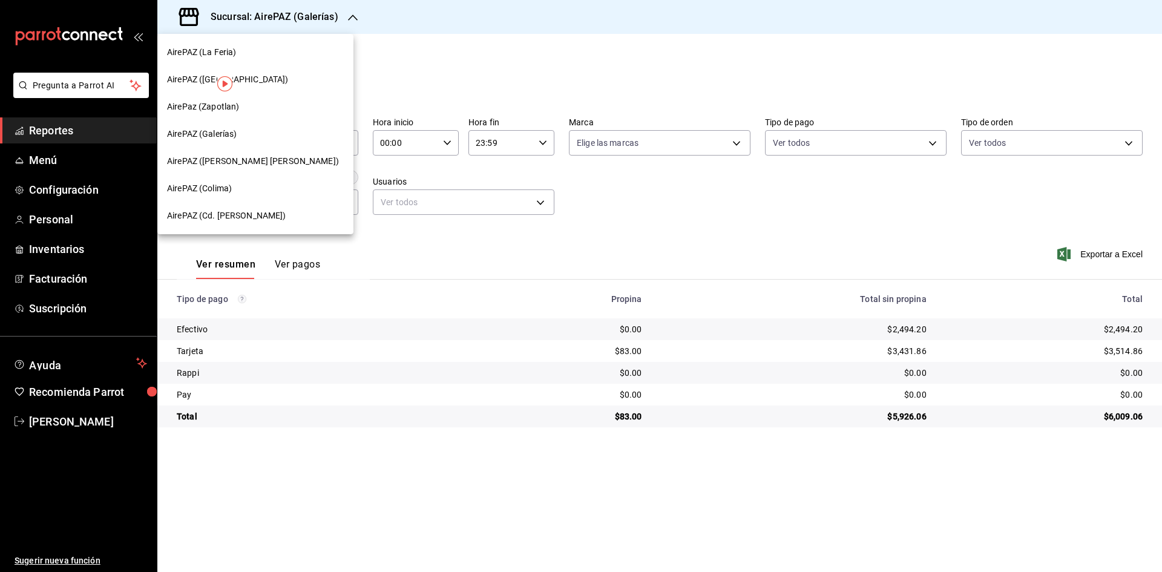
click at [255, 73] on div "AirePAZ (Chapalita)" at bounding box center [255, 79] width 177 height 13
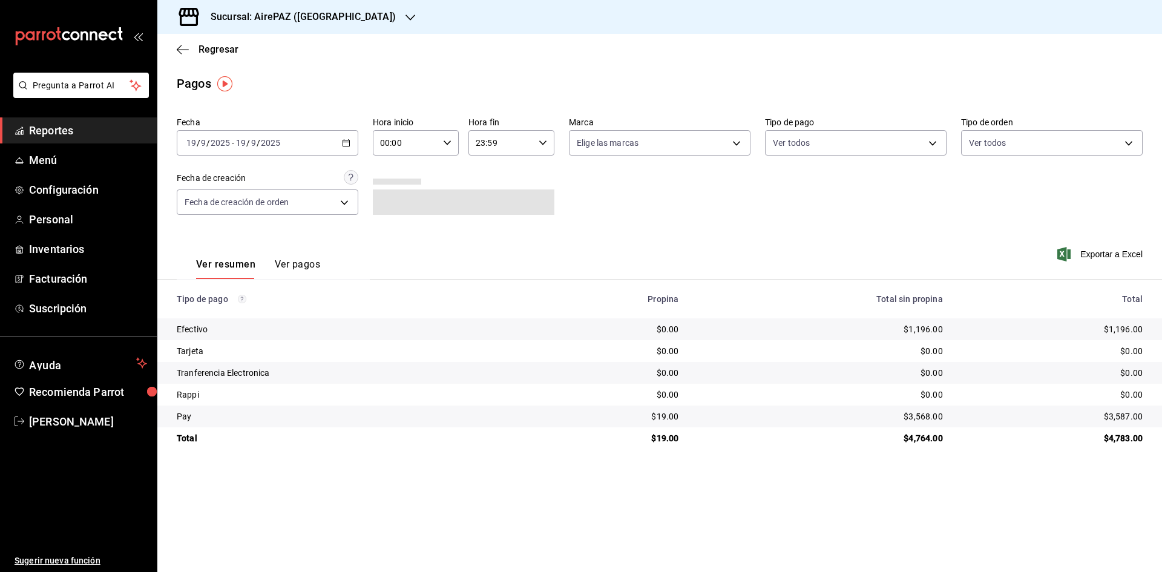
click at [344, 145] on icon "button" at bounding box center [346, 143] width 8 height 8
click at [230, 314] on span "Rango de fechas" at bounding box center [234, 315] width 94 height 13
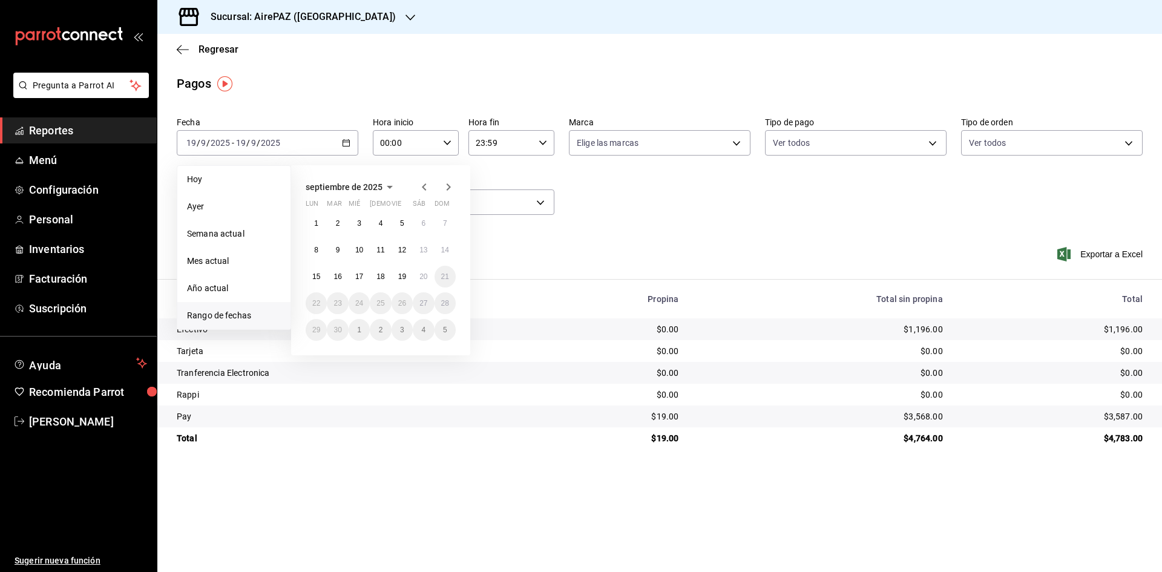
click at [384, 281] on button "18" at bounding box center [380, 277] width 21 height 22
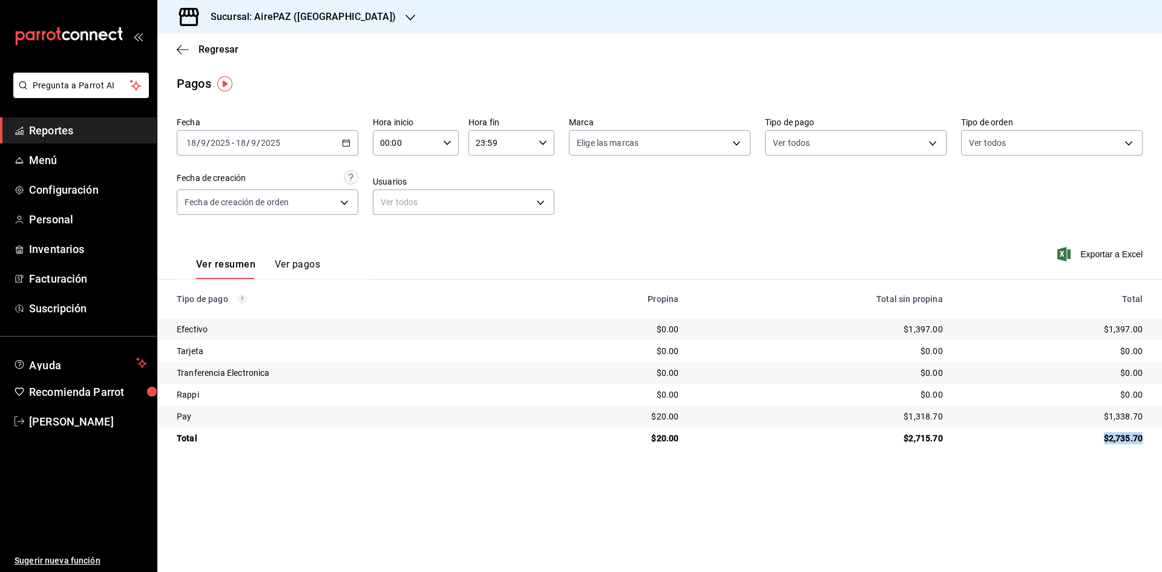
drag, startPoint x: 1098, startPoint y: 436, endPoint x: 1149, endPoint y: 434, distance: 51.5
click at [1149, 434] on td "$2,735.70" at bounding box center [1056, 438] width 209 height 22
drag, startPoint x: 1103, startPoint y: 327, endPoint x: 1143, endPoint y: 324, distance: 40.0
click at [1143, 324] on td "$1,397.00" at bounding box center [1056, 329] width 209 height 22
drag, startPoint x: 1103, startPoint y: 416, endPoint x: 1144, endPoint y: 416, distance: 41.1
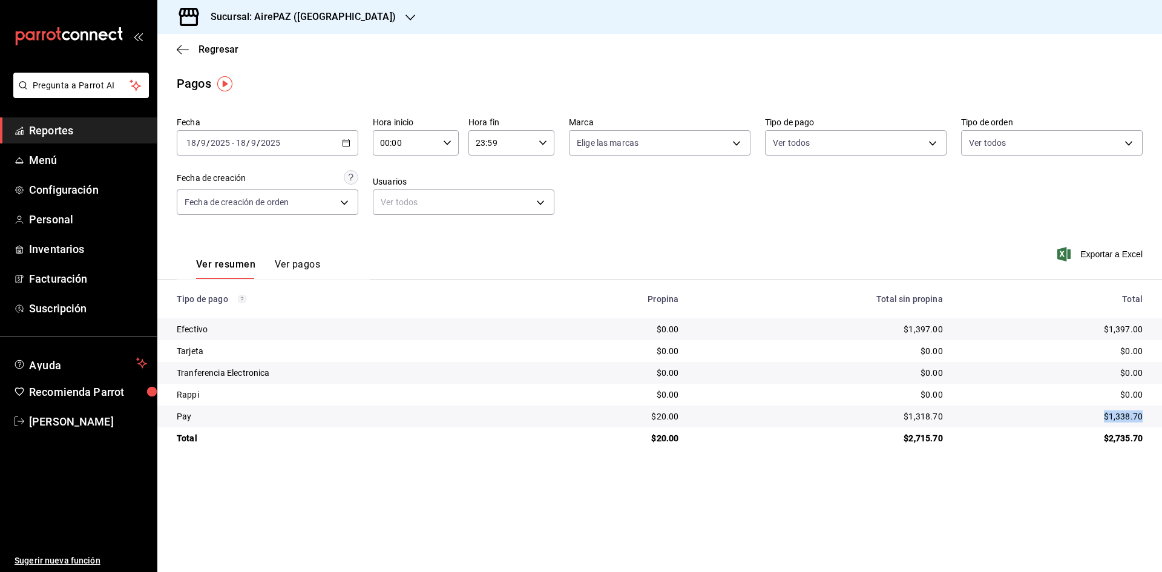
click at [1144, 416] on td "$1,338.70" at bounding box center [1056, 416] width 209 height 22
click at [345, 142] on \(Stroke\) "button" at bounding box center [346, 142] width 7 height 1
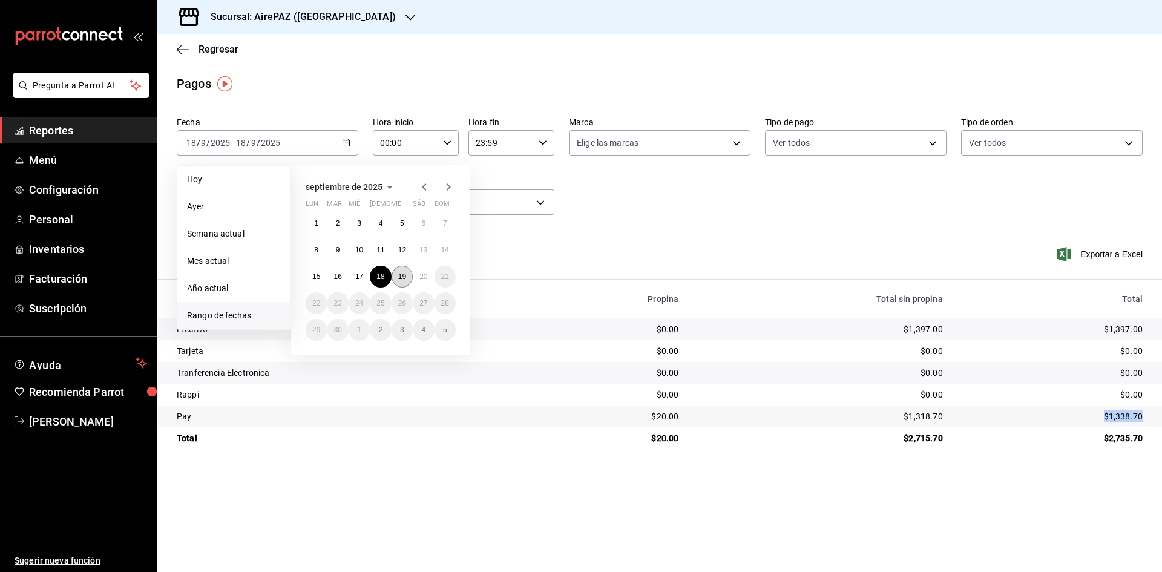
click at [398, 273] on abbr "19" at bounding box center [402, 276] width 8 height 8
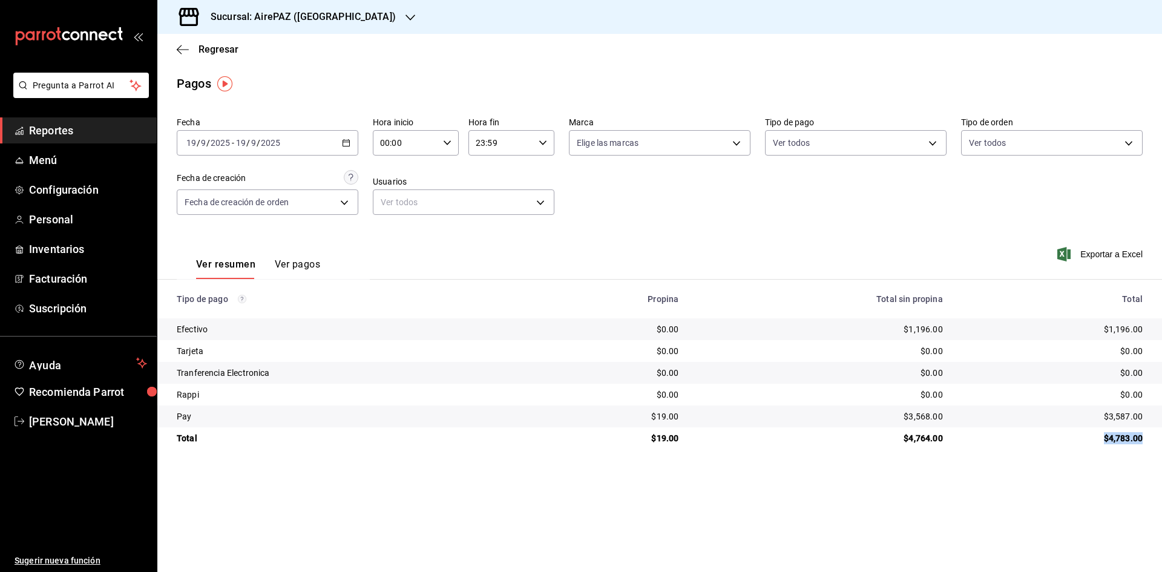
drag, startPoint x: 1096, startPoint y: 441, endPoint x: 1153, endPoint y: 439, distance: 56.9
click at [1153, 439] on td "$4,783.00" at bounding box center [1056, 438] width 209 height 22
drag, startPoint x: 1100, startPoint y: 327, endPoint x: 1166, endPoint y: 337, distance: 66.2
click at [1161, 337] on html "Pregunta a Parrot AI Reportes Menú Configuración Personal Inventarios Facturaci…" at bounding box center [581, 286] width 1162 height 572
click at [1081, 334] on div "$1,196.00" at bounding box center [1052, 329] width 180 height 12
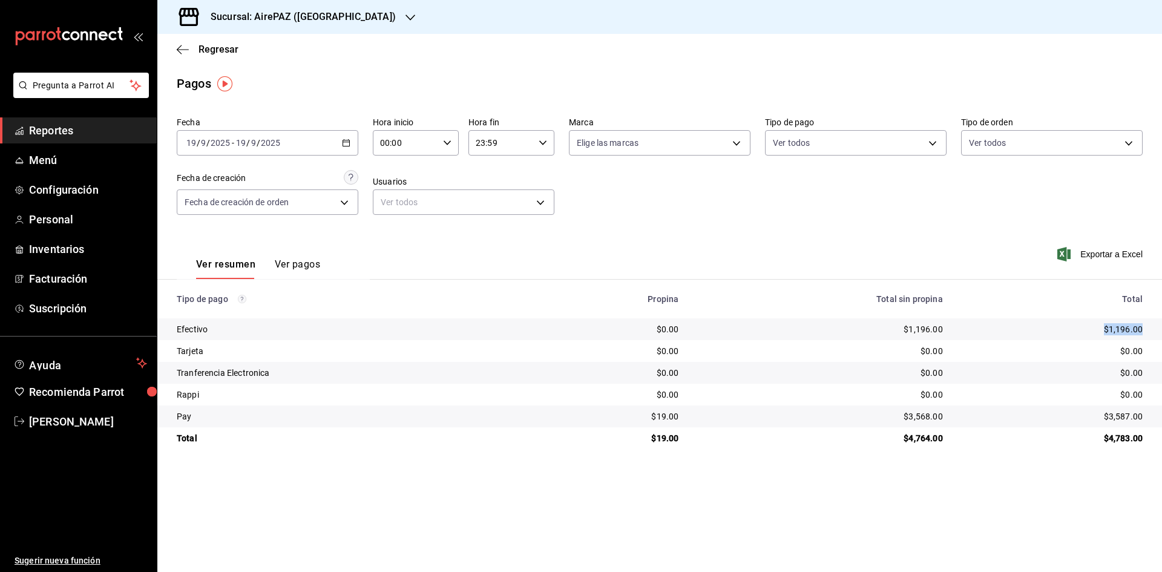
drag, startPoint x: 1097, startPoint y: 326, endPoint x: 1149, endPoint y: 329, distance: 51.5
click at [1149, 329] on td "$1,196.00" at bounding box center [1056, 329] width 209 height 22
drag, startPoint x: 1098, startPoint y: 416, endPoint x: 1157, endPoint y: 416, distance: 58.7
click at [1157, 416] on td "$3,587.00" at bounding box center [1056, 416] width 209 height 22
